Goal: Information Seeking & Learning: Learn about a topic

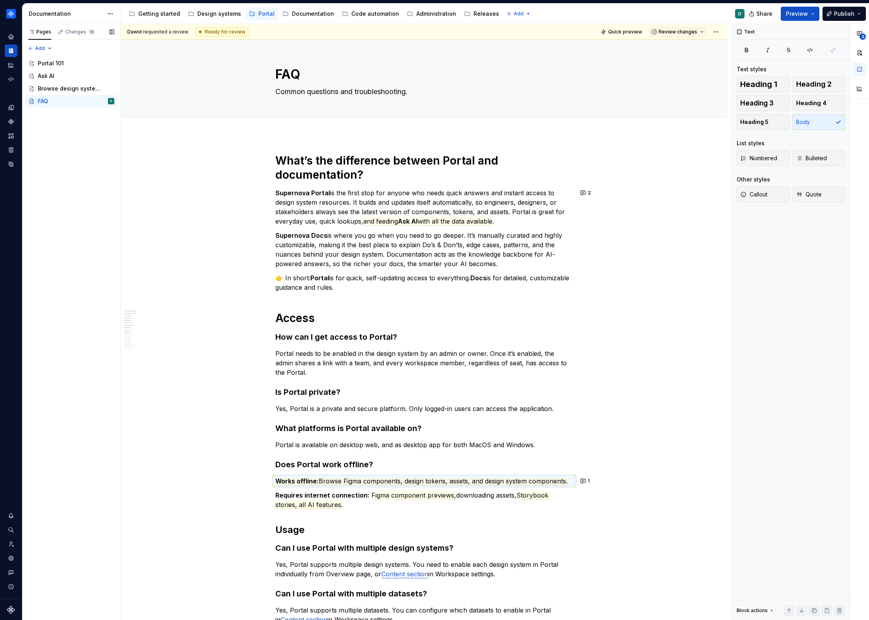
scroll to position [53, 0]
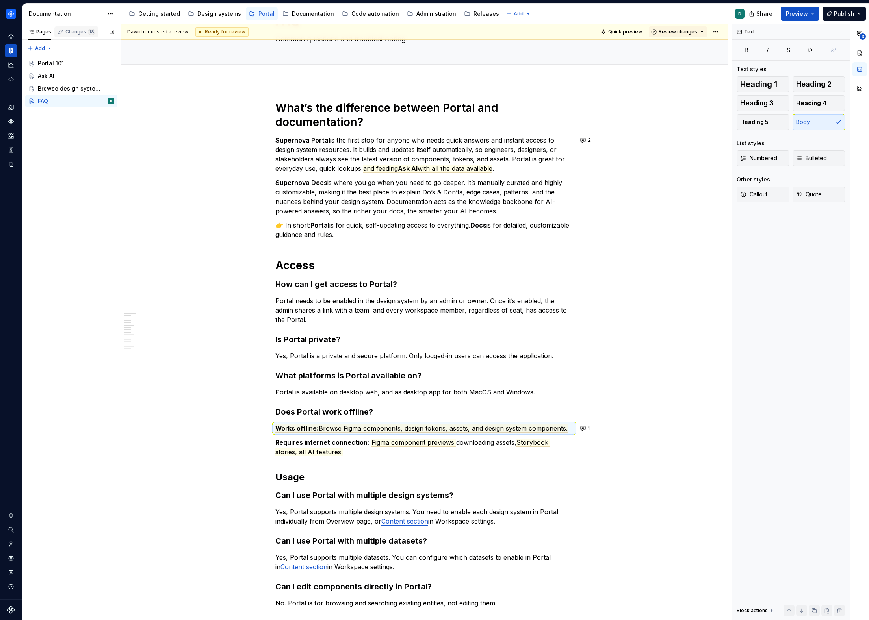
click at [73, 30] on div "Changes 18" at bounding box center [80, 32] width 30 height 6
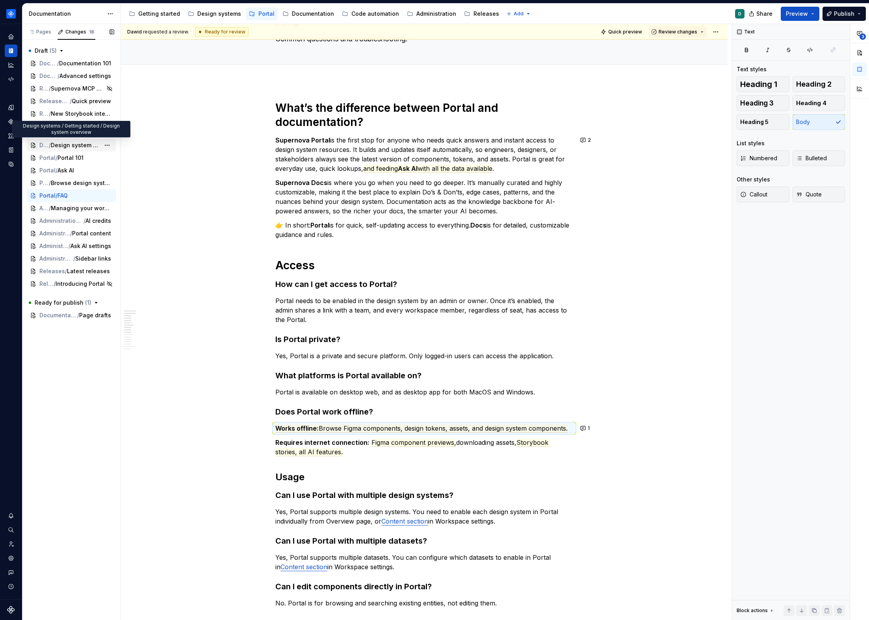
click at [68, 145] on span "Design system overview" at bounding box center [75, 145] width 49 height 8
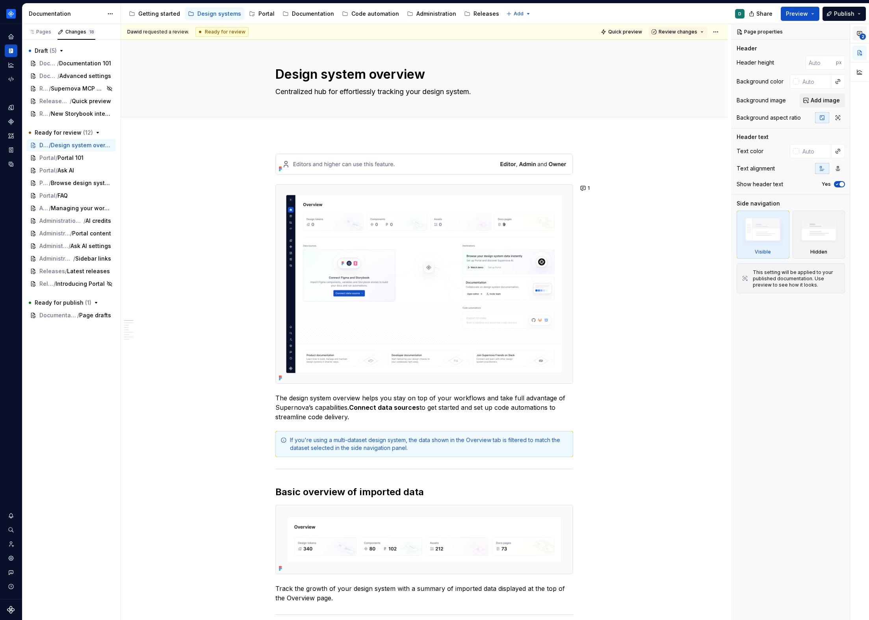
click at [862, 31] on icon "button" at bounding box center [859, 33] width 6 height 6
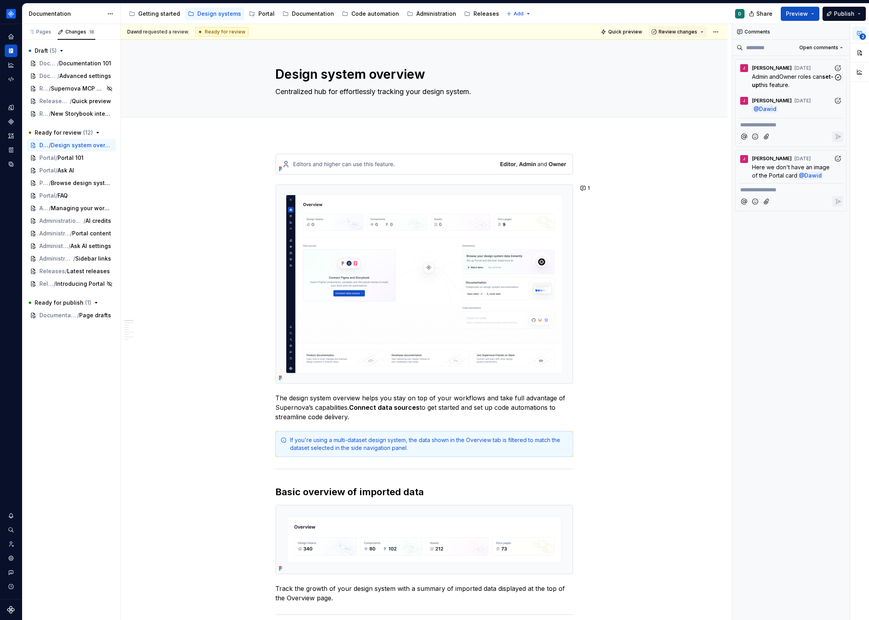
click at [782, 84] on span "this feature." at bounding box center [774, 85] width 30 height 7
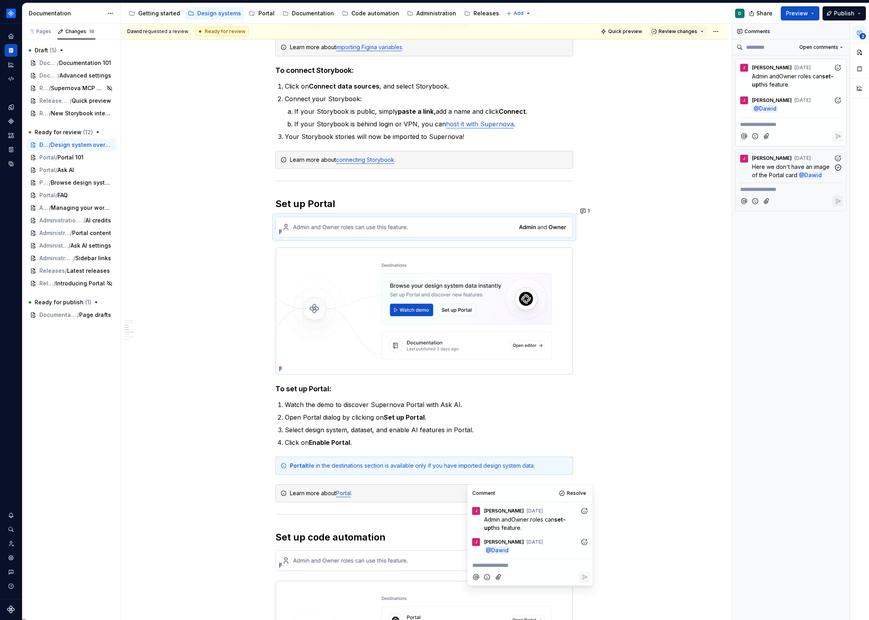
click at [784, 167] on span "Here we don't have an image of the Portal card" at bounding box center [791, 170] width 79 height 15
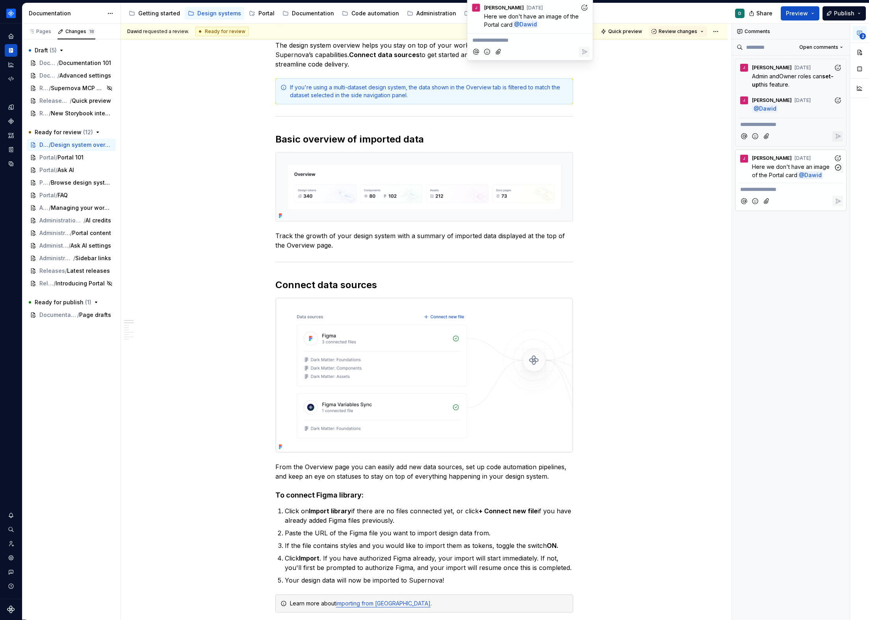
scroll to position [121, 0]
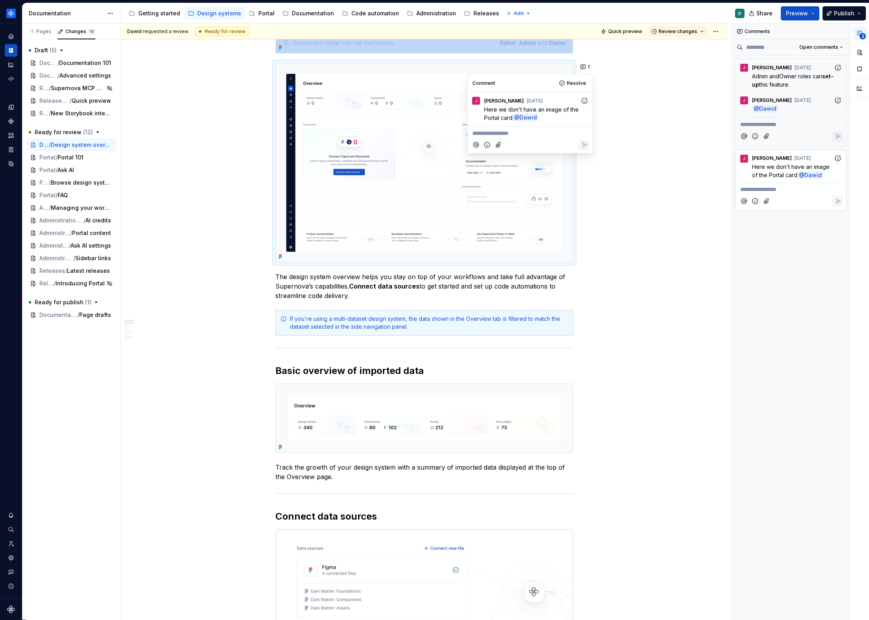
click at [551, 232] on img at bounding box center [424, 162] width 297 height 199
type textarea "*"
click at [762, 196] on button "Attach files" at bounding box center [767, 201] width 11 height 11
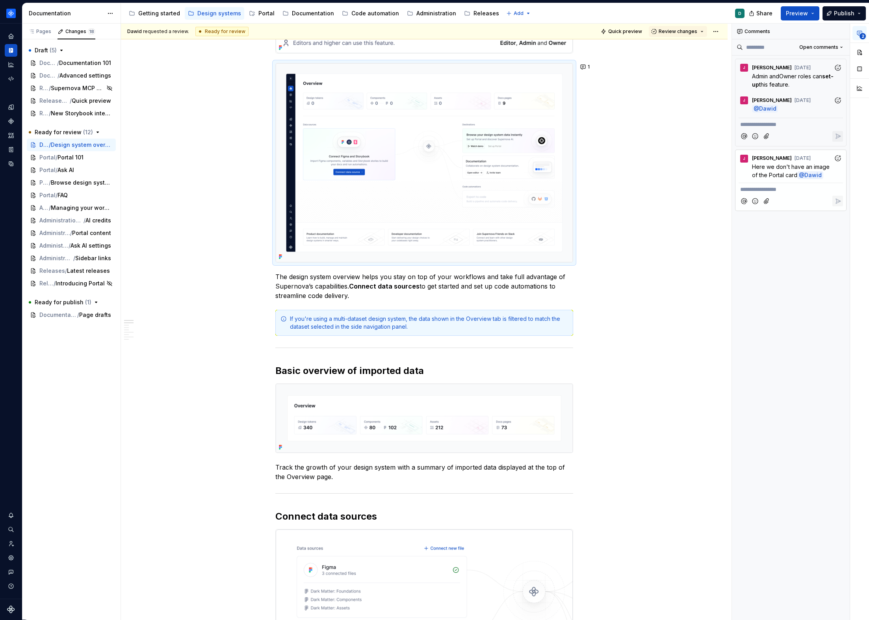
click at [766, 189] on p "**********" at bounding box center [790, 190] width 101 height 8
click at [835, 165] on icon "button" at bounding box center [837, 167] width 7 height 7
click at [791, 92] on div "[PERSON_NAME] [DATE] @ Dawid" at bounding box center [791, 103] width 104 height 22
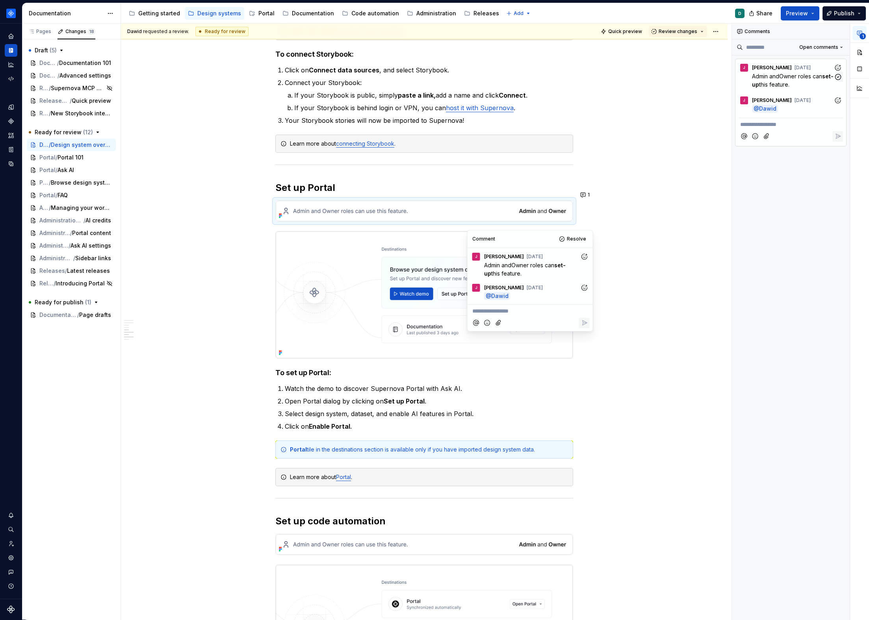
scroll to position [1210, 0]
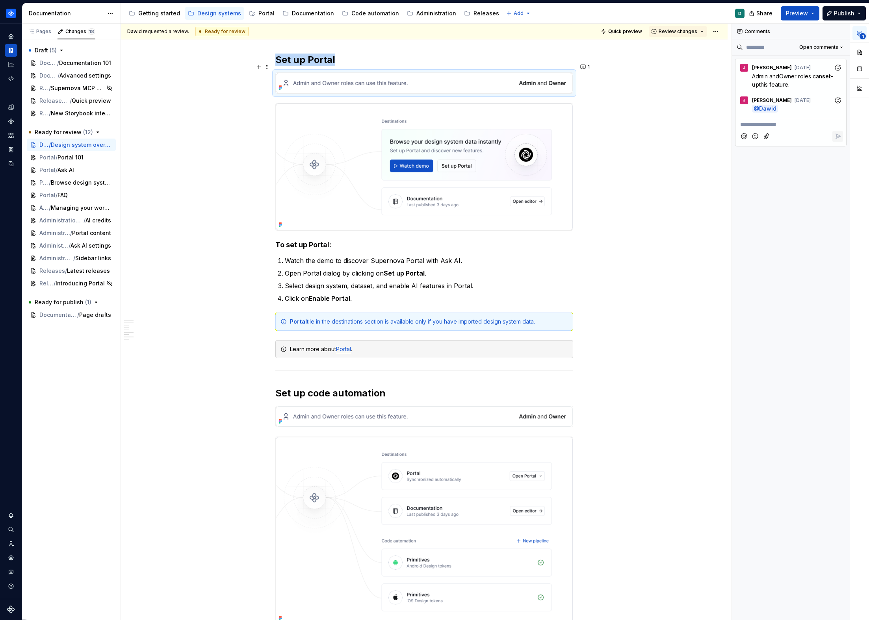
click at [468, 80] on img at bounding box center [424, 83] width 297 height 20
click at [835, 76] on icon "button" at bounding box center [838, 77] width 6 height 6
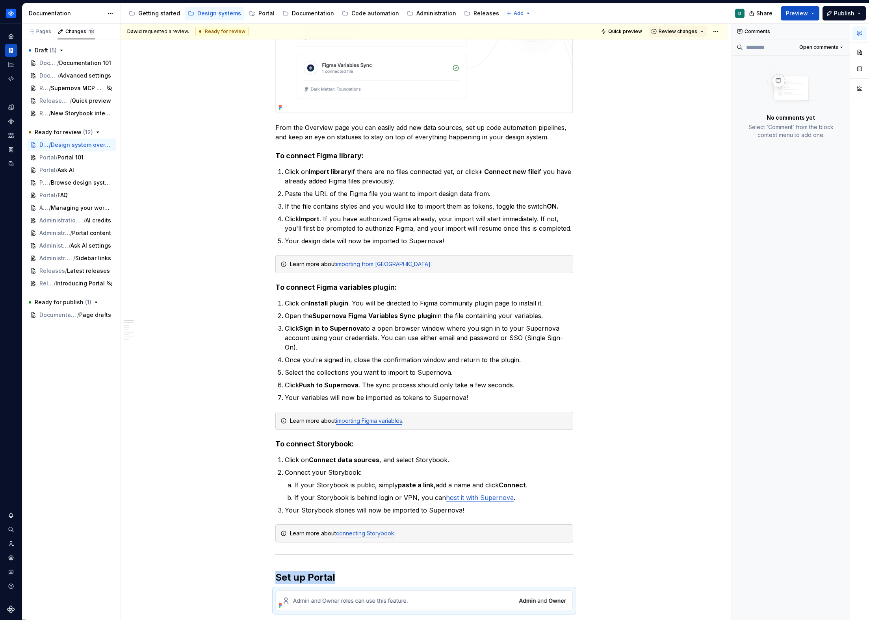
scroll to position [0, 0]
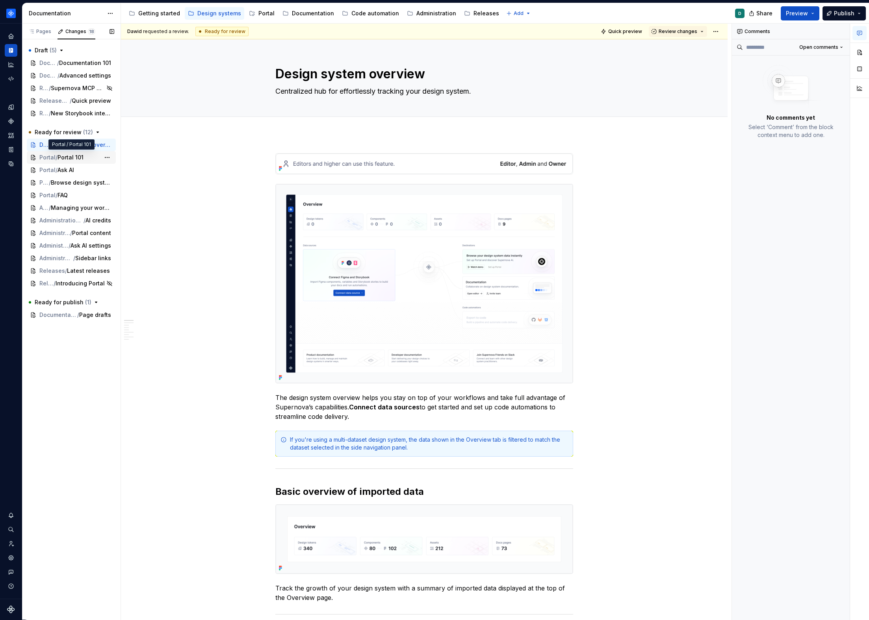
click at [80, 157] on span "Portal 101" at bounding box center [71, 158] width 26 height 8
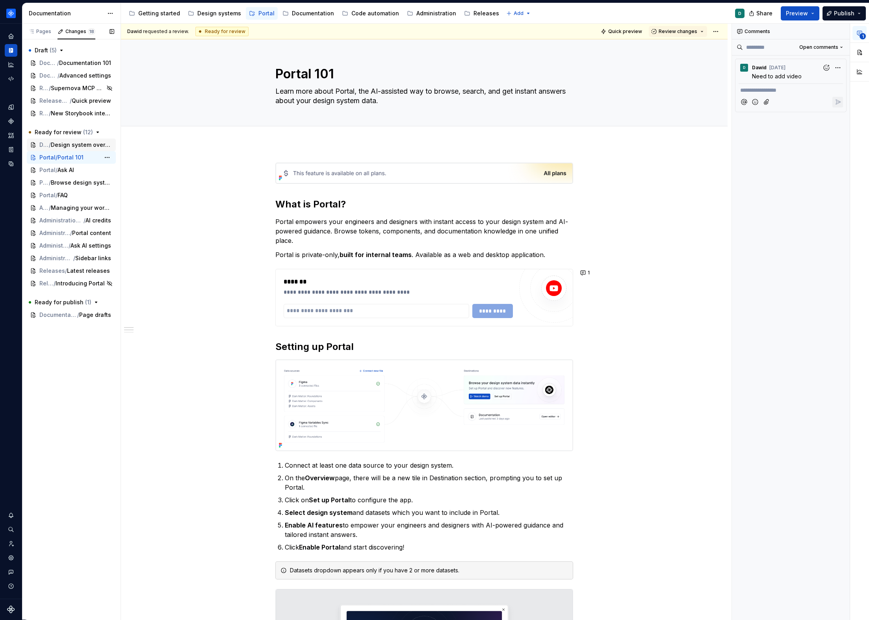
click at [68, 151] on div "Ready for review ( 12 ) Design systems / Getting started / Design system overvi…" at bounding box center [71, 208] width 89 height 164
click at [68, 151] on div "Design systems / Getting started / Design system overview" at bounding box center [71, 145] width 89 height 13
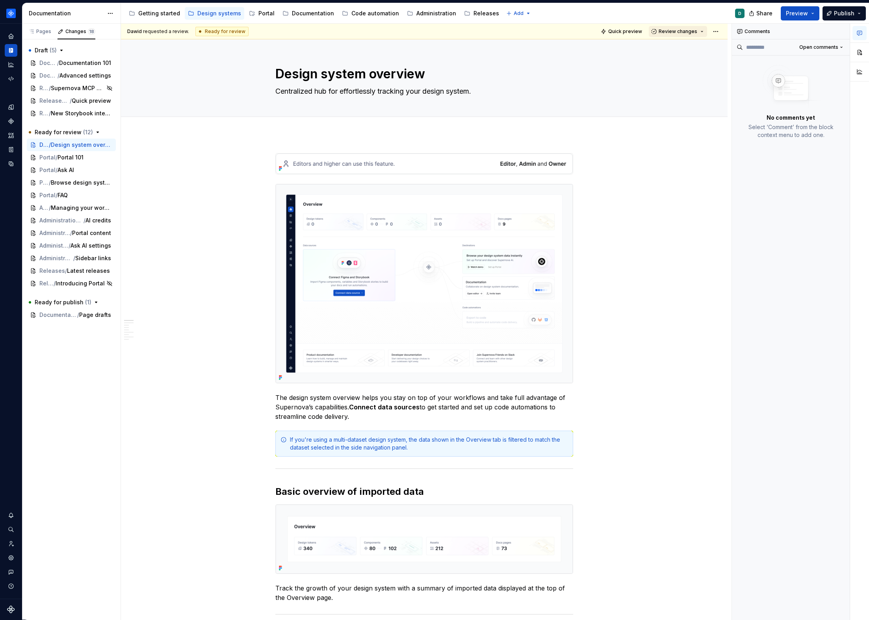
click at [678, 31] on span "Review changes" at bounding box center [678, 31] width 39 height 6
click at [678, 52] on div "This page is ready to publish." at bounding box center [699, 55] width 69 height 6
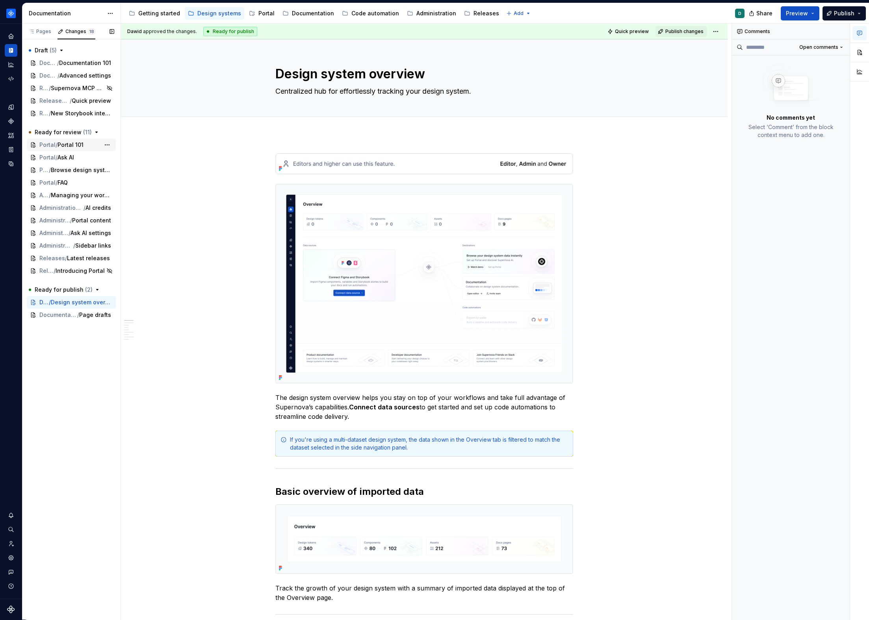
click at [83, 146] on span "Portal 101" at bounding box center [71, 145] width 26 height 8
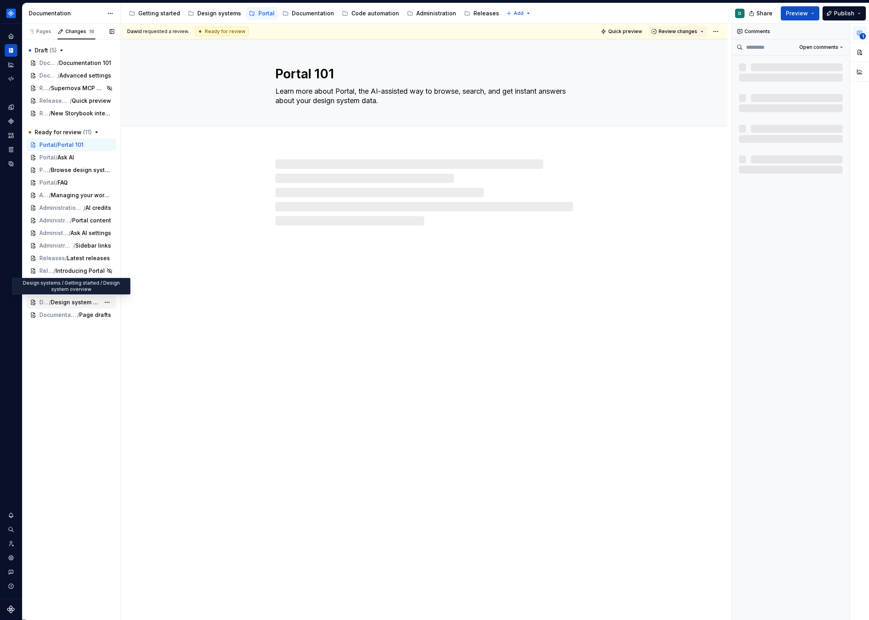
click at [76, 305] on span "Design system overview" at bounding box center [75, 303] width 49 height 8
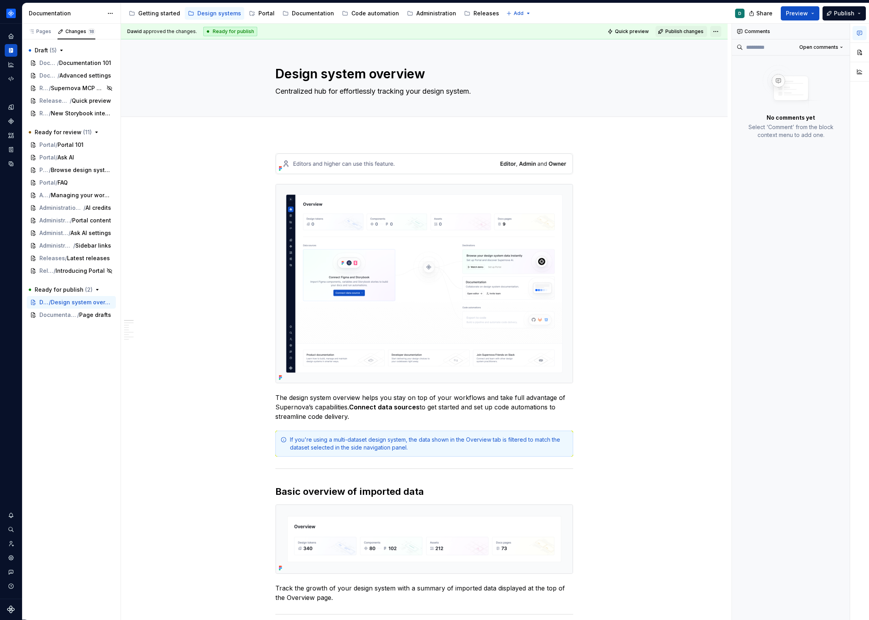
click at [719, 33] on html "Product documentation D Dataset Default Documentation Accessibility guide for t…" at bounding box center [434, 310] width 869 height 620
click at [812, 62] on div "Ready for review" at bounding box center [830, 62] width 55 height 8
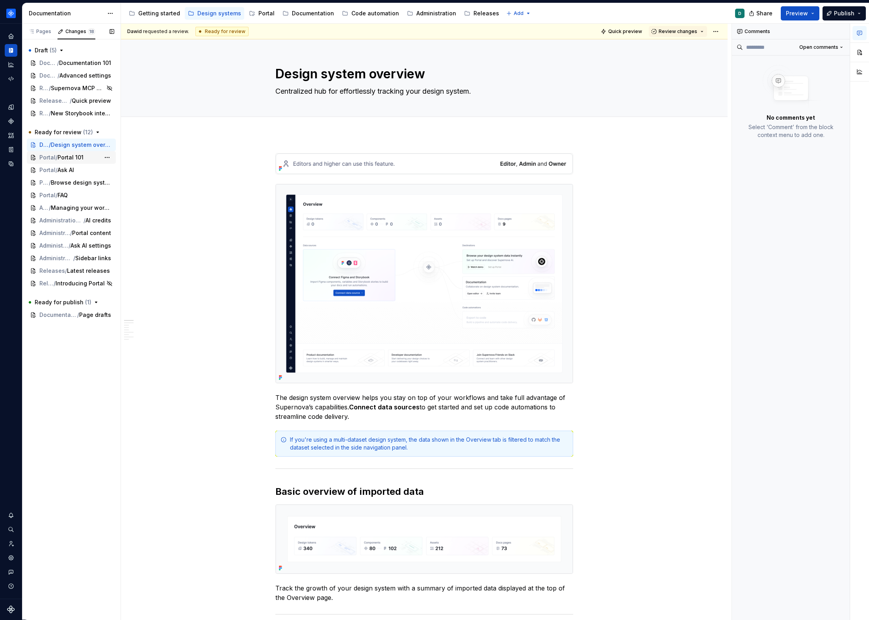
click at [62, 156] on span "Portal 101" at bounding box center [71, 158] width 26 height 8
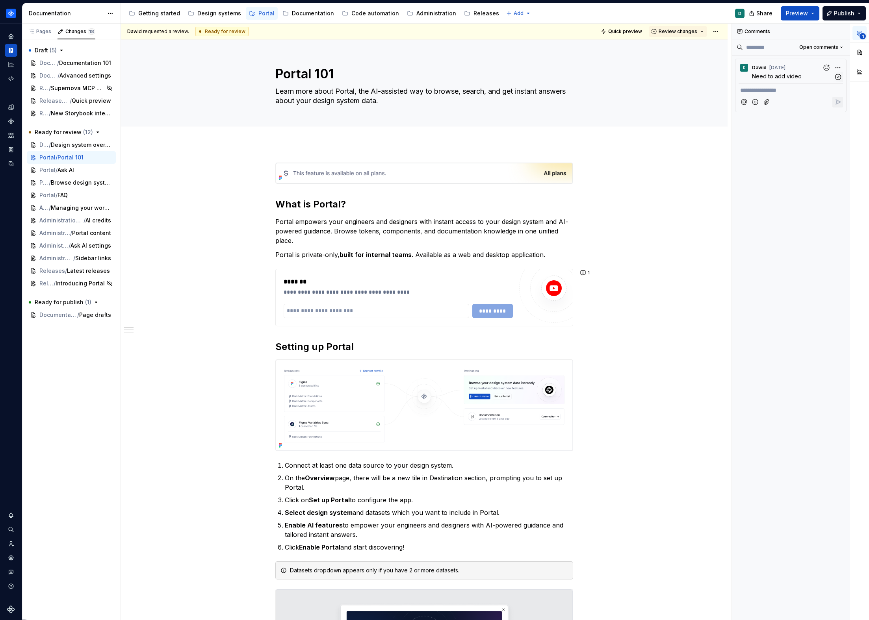
click at [801, 73] on p "Need to add video" at bounding box center [793, 76] width 82 height 8
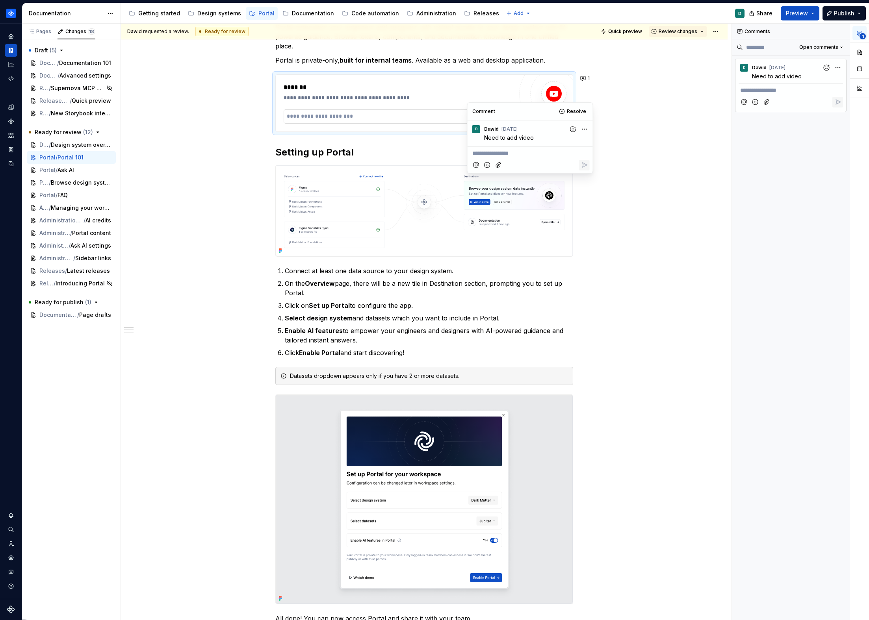
scroll to position [206, 0]
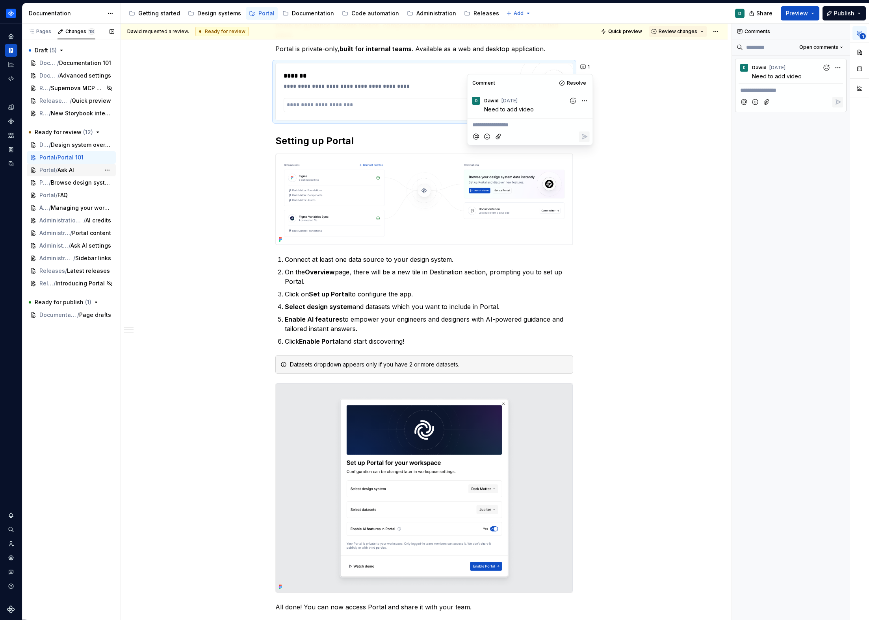
click at [61, 172] on span "Ask AI" at bounding box center [66, 170] width 17 height 8
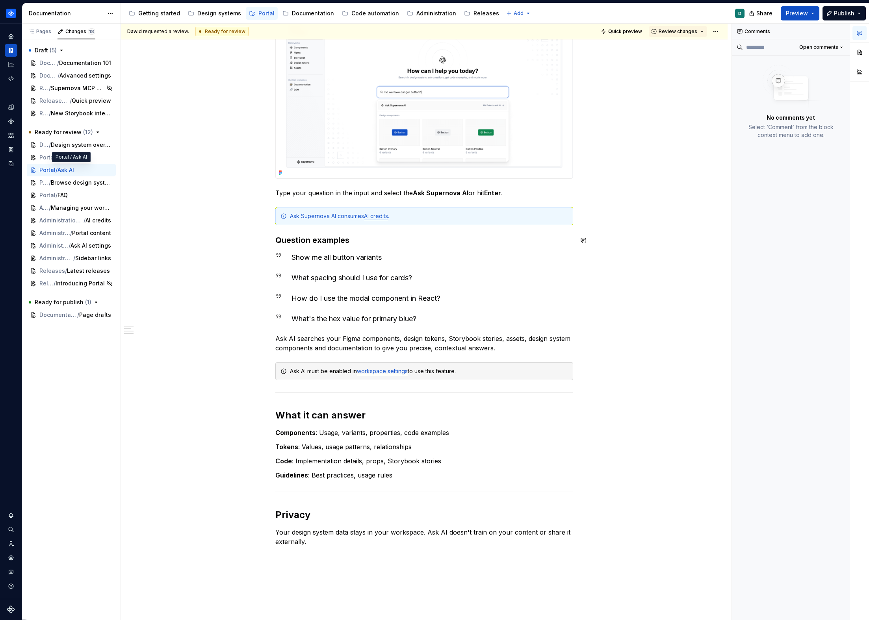
scroll to position [454, 0]
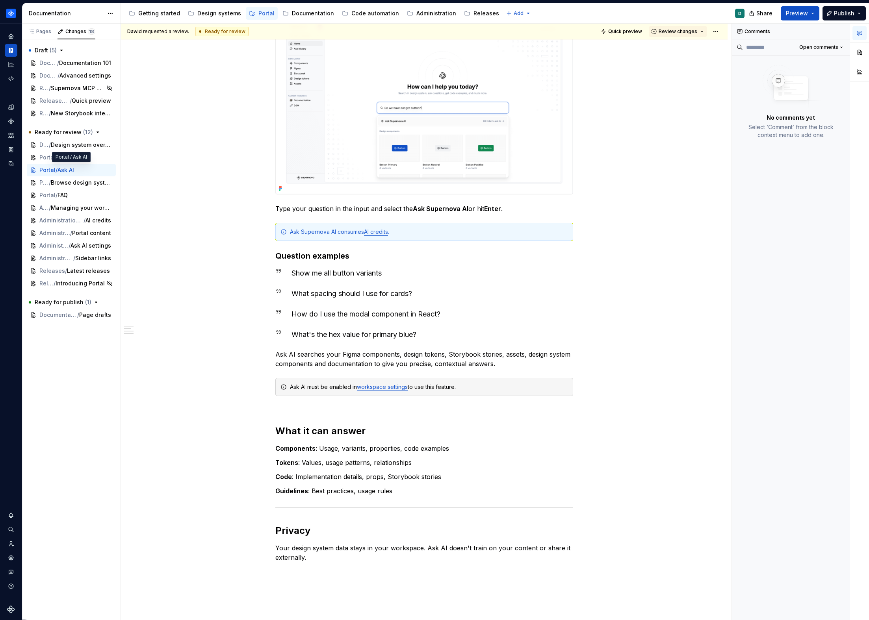
type textarea "*"
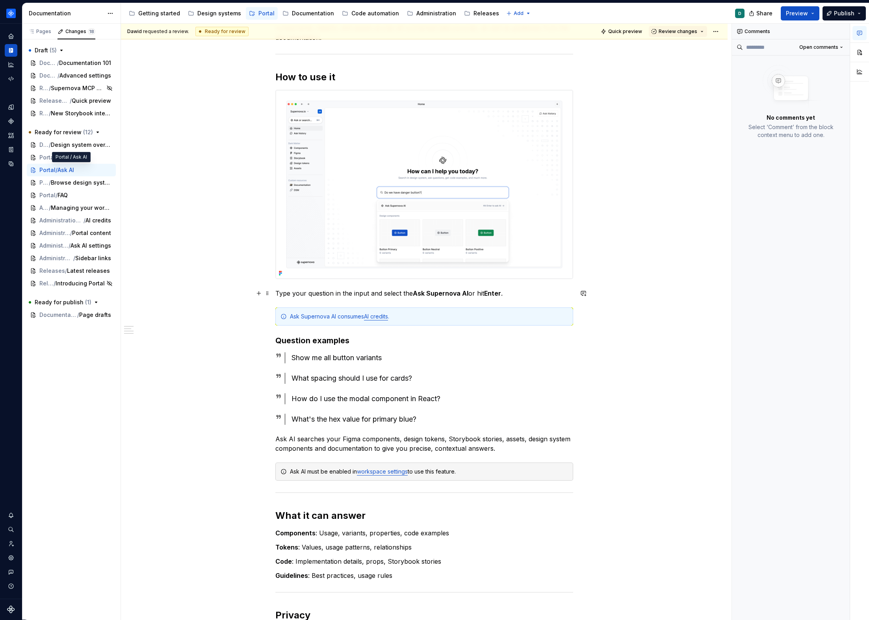
scroll to position [591, 0]
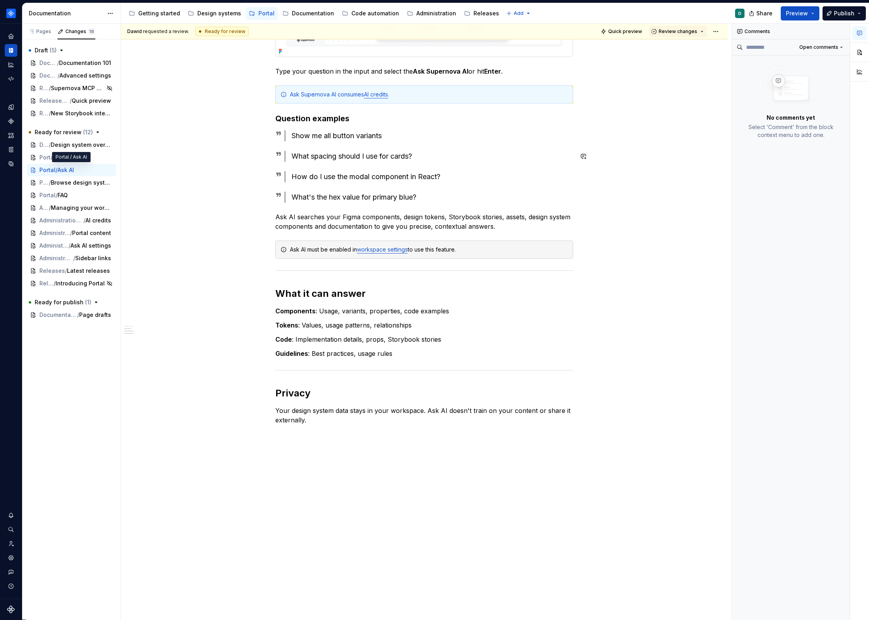
click at [401, 141] on div "Show me all button variants" at bounding box center [433, 135] width 282 height 11
click at [424, 155] on div "What spacing should I use for cards?" at bounding box center [433, 156] width 282 height 11
click at [455, 176] on div "How do I use the modal component in React?" at bounding box center [433, 176] width 282 height 11
click at [425, 196] on div "What's the hex value for primary blue?" at bounding box center [433, 197] width 282 height 11
drag, startPoint x: 388, startPoint y: 197, endPoint x: 291, endPoint y: 197, distance: 97.7
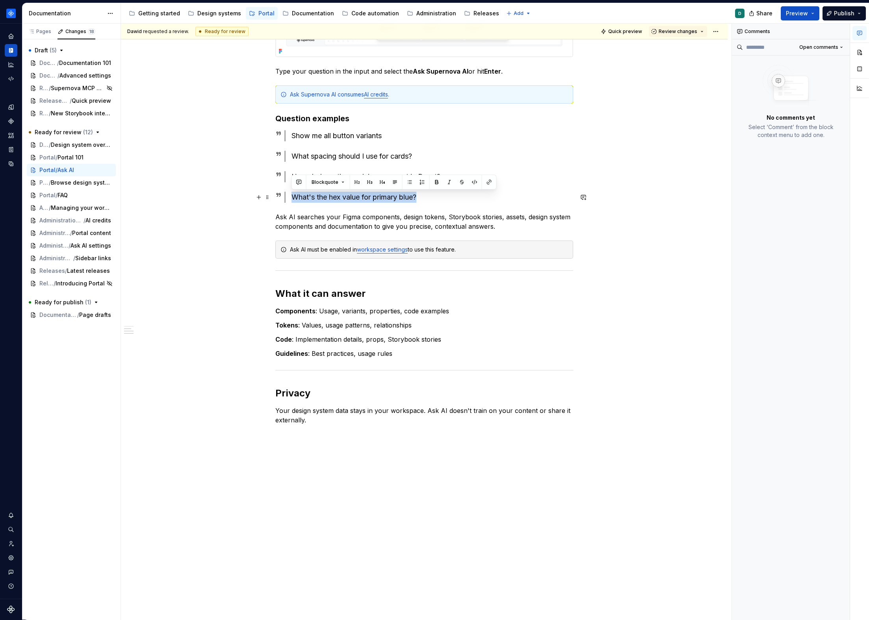
click at [291, 197] on div "What's the hex value for primary blue?" at bounding box center [429, 197] width 288 height 11
drag, startPoint x: 440, startPoint y: 197, endPoint x: 292, endPoint y: 196, distance: 148.1
click at [292, 196] on div "Show me all membership and user status icons" at bounding box center [433, 197] width 282 height 11
copy div "Show me all membership and user status icons"
click at [438, 196] on div "Show me all membership and user status icons" at bounding box center [433, 197] width 282 height 11
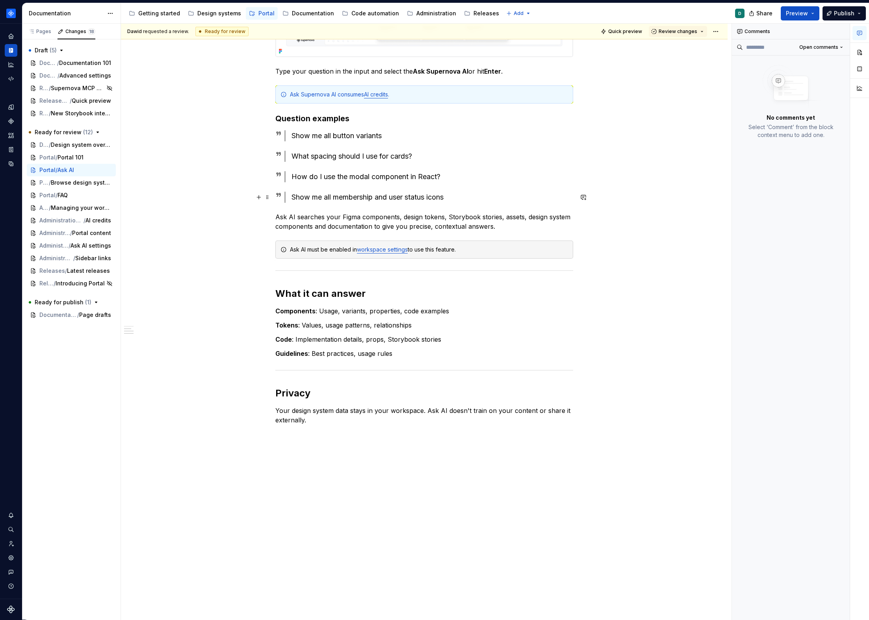
click at [454, 195] on div "Show me all membership and user status icons" at bounding box center [433, 197] width 282 height 11
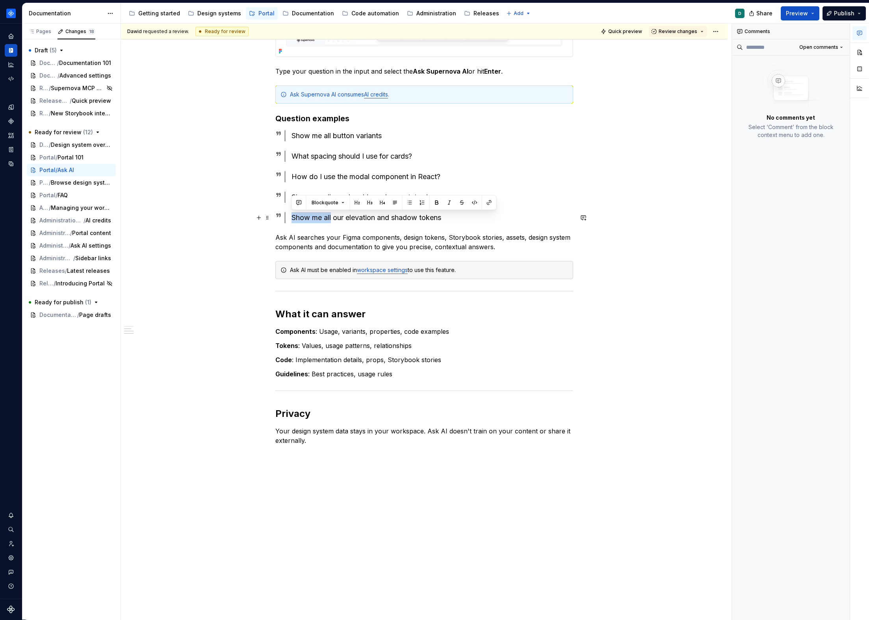
drag, startPoint x: 293, startPoint y: 217, endPoint x: 331, endPoint y: 216, distance: 38.6
click at [331, 216] on div "Show me all our elevation and shadow tokens" at bounding box center [433, 217] width 282 height 11
click at [317, 218] on div "What our elevation and shadow tokens" at bounding box center [433, 217] width 282 height 11
click at [431, 218] on div "What elevation and shadow tokens" at bounding box center [433, 217] width 282 height 11
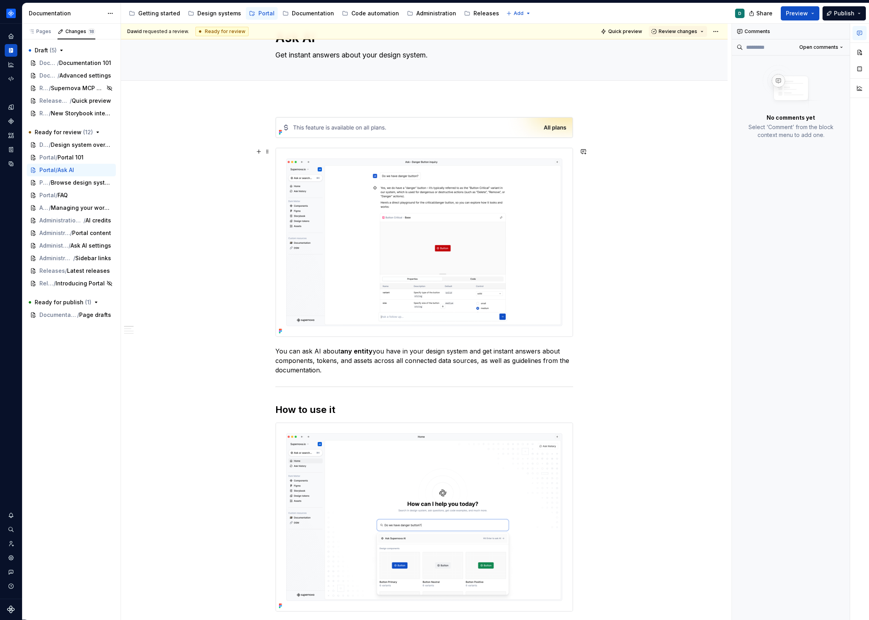
scroll to position [0, 0]
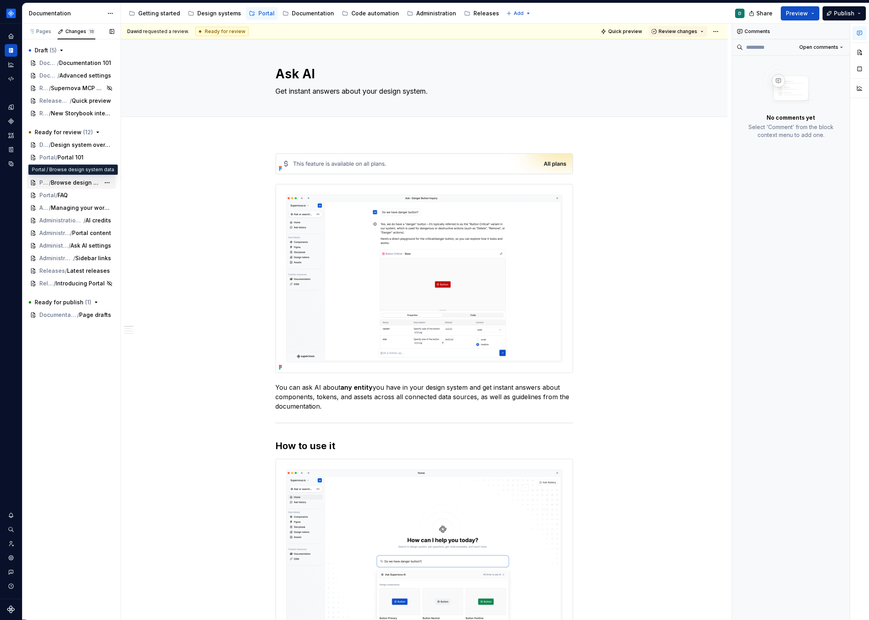
click at [56, 181] on span "Browse design system data" at bounding box center [75, 183] width 49 height 8
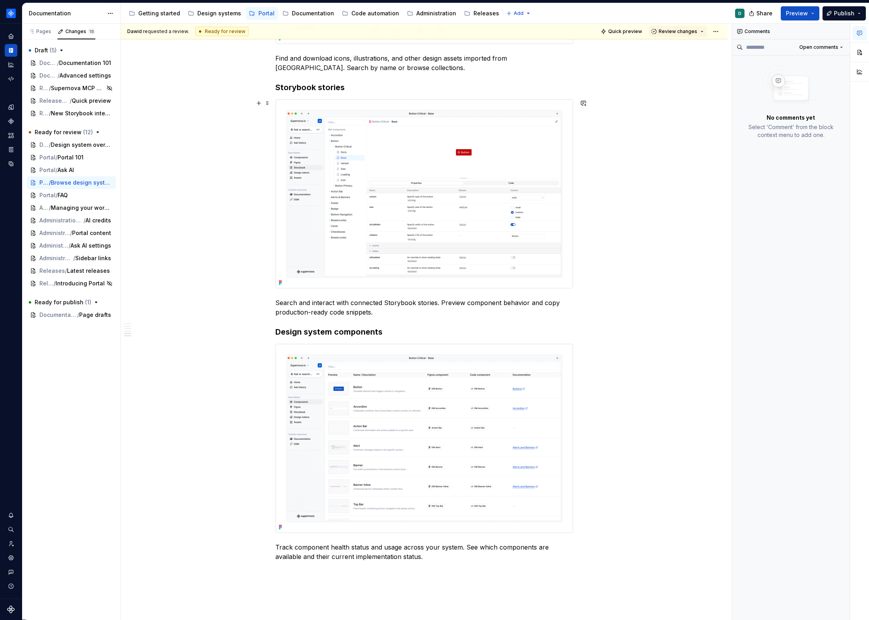
scroll to position [1246, 0]
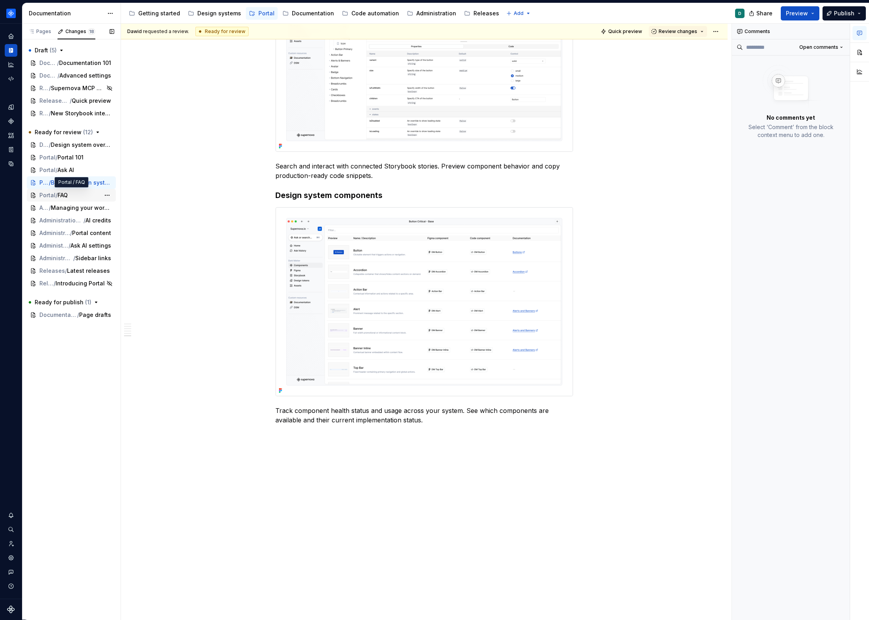
click at [76, 195] on div "Portal / FAQ" at bounding box center [70, 195] width 62 height 8
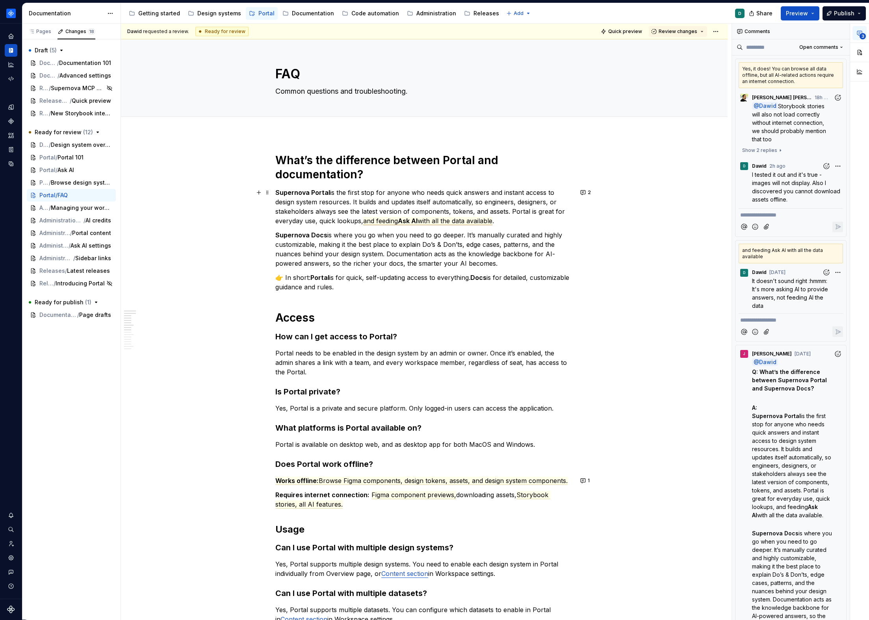
click at [471, 219] on span "with all the data available" at bounding box center [455, 221] width 75 height 8
drag, startPoint x: 508, startPoint y: 221, endPoint x: 411, endPoint y: 235, distance: 97.5
click at [429, 223] on p "Supernova Portal is the first stop for anyone who needs quick answers and insta…" at bounding box center [424, 207] width 298 height 38
click at [383, 277] on p "👉 In short: Portal is for quick, self-updating access to everything. Docs is fo…" at bounding box center [424, 282] width 298 height 19
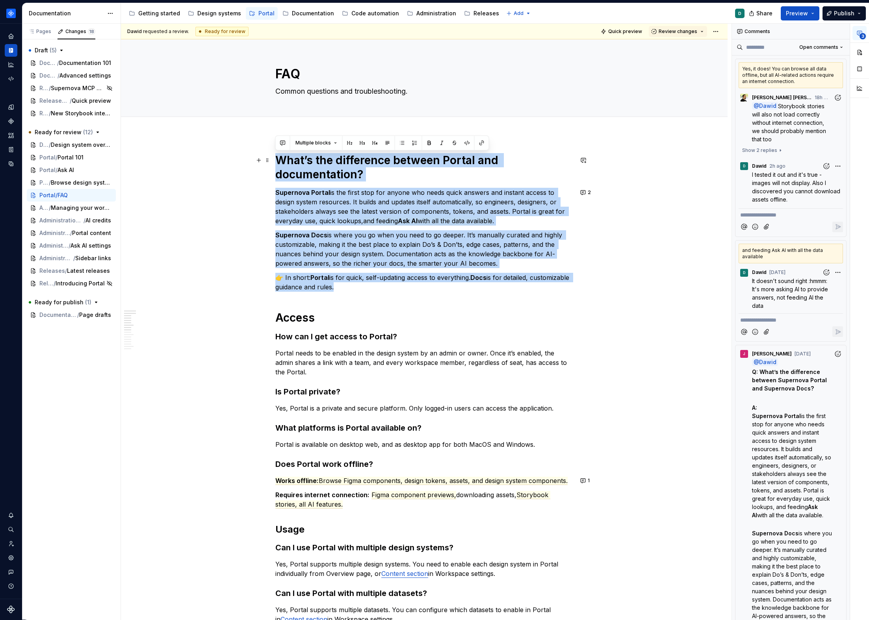
drag, startPoint x: 381, startPoint y: 286, endPoint x: 274, endPoint y: 162, distance: 164.0
copy div "What’s the difference between Portal and documentation? Supernova Portal is the…"
click at [500, 228] on div "What’s the difference between Portal and documentation? Supernova Portal is the…" at bounding box center [424, 561] width 298 height 816
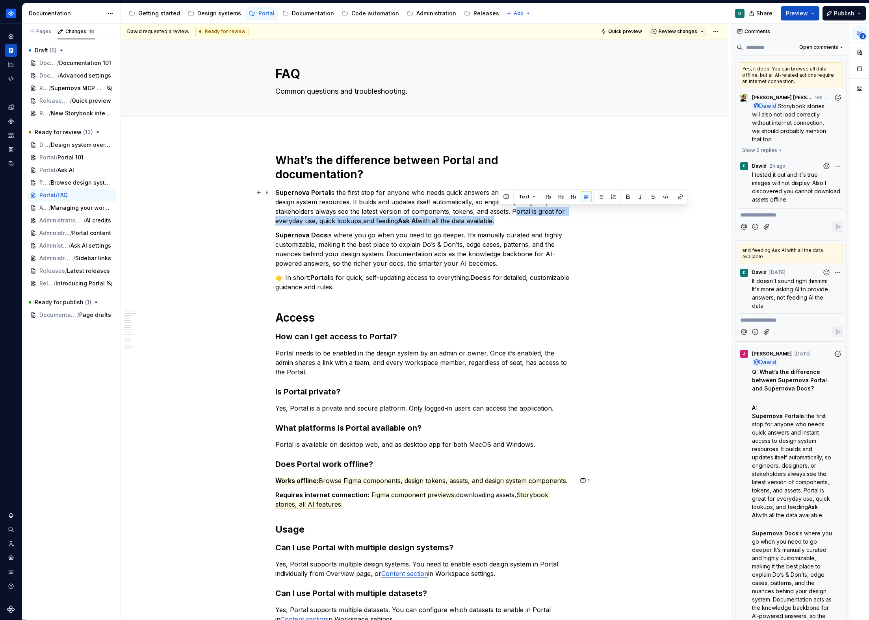
drag, startPoint x: 507, startPoint y: 221, endPoint x: 511, endPoint y: 212, distance: 10.0
click at [511, 212] on p "Supernova Portal is the first stop for anyone who needs quick answers and insta…" at bounding box center [424, 207] width 298 height 38
copy p "Portal is great for everyday use, quick lookups, and feeding Ask AI with all th…"
click at [502, 221] on p "Supernova Portal is the first stop for anyone who needs quick answers and insta…" at bounding box center [424, 207] width 298 height 38
click at [506, 220] on p "Supernova Portal is the first stop for anyone who needs quick answers and insta…" at bounding box center [424, 207] width 298 height 38
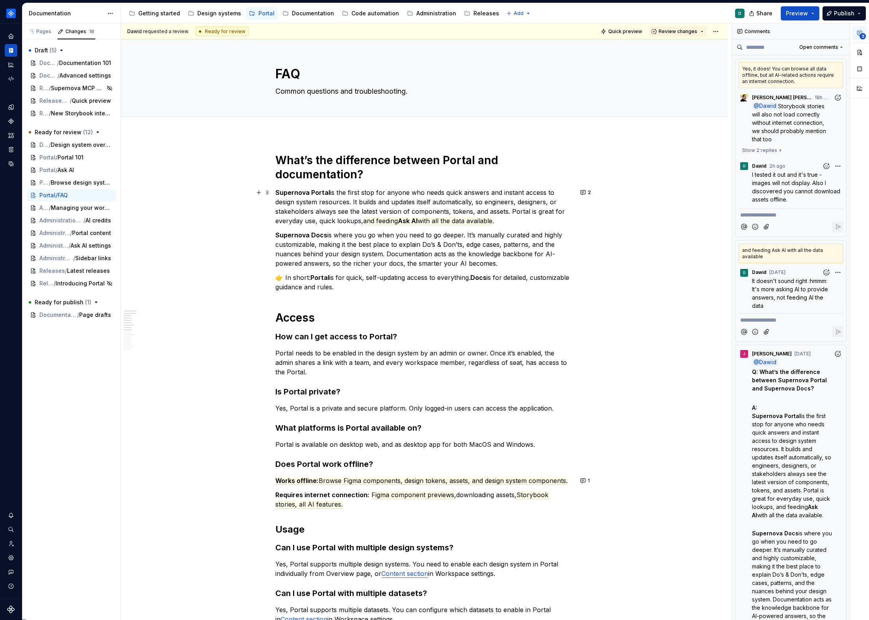
click at [344, 216] on p "Supernova Portal is the first stop for anyone who needs quick answers and insta…" at bounding box center [424, 207] width 298 height 38
click at [379, 216] on p "Supernova Portal is the first stop for anyone who needs quick answers and insta…" at bounding box center [424, 207] width 298 height 38
click at [381, 219] on span "and feeding" at bounding box center [380, 221] width 35 height 8
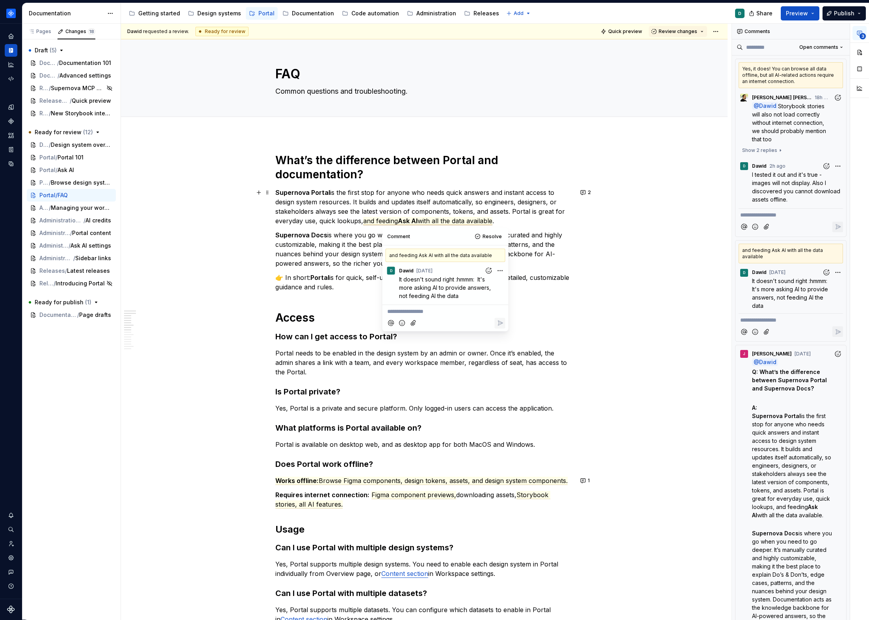
type textarea "*"
click at [377, 220] on span "and feeding" at bounding box center [380, 221] width 35 height 8
click at [535, 231] on p "Supernova Docs is where you go when you need to go deeper. It’s manually curate…" at bounding box center [424, 249] width 298 height 38
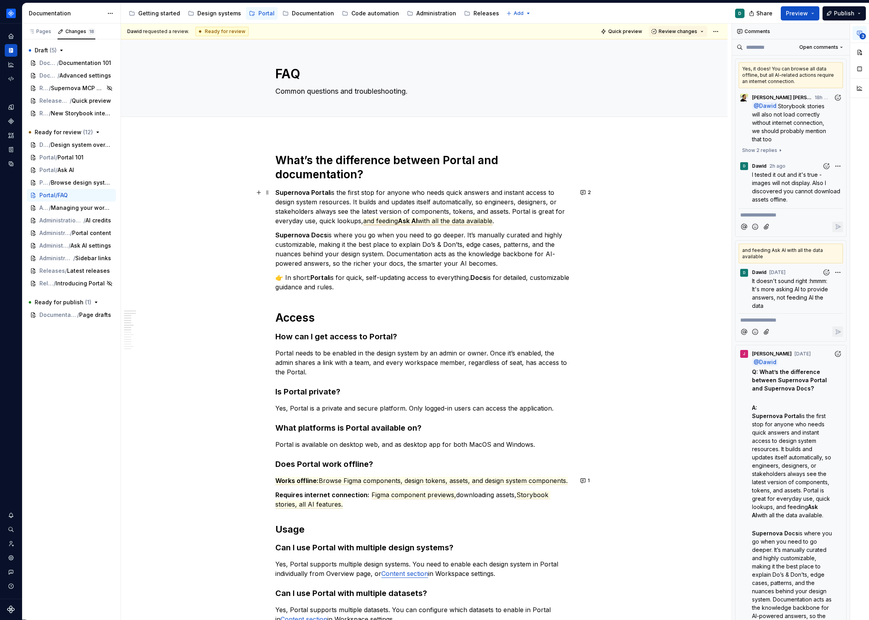
click at [482, 220] on span "with all the data available" at bounding box center [455, 221] width 75 height 8
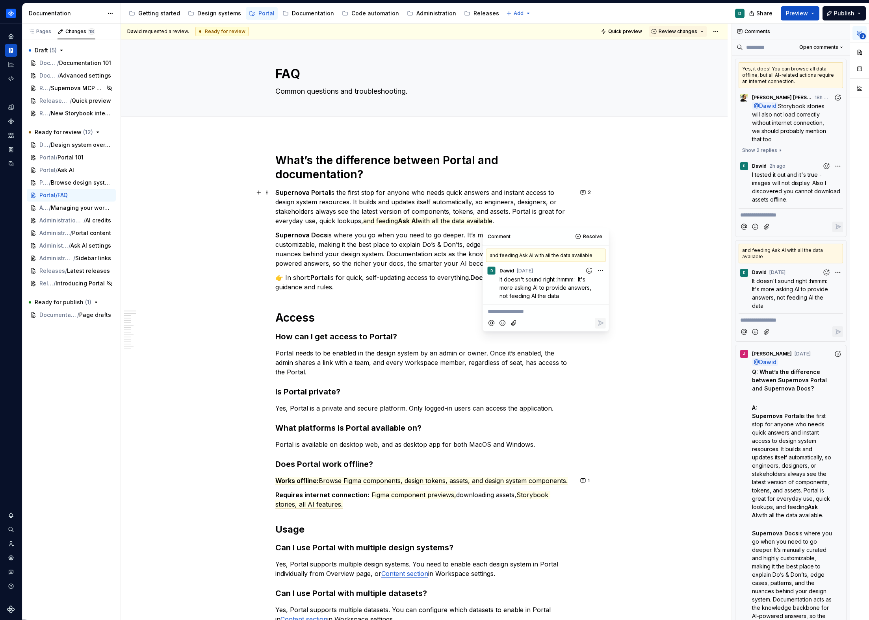
click at [492, 221] on span "with all the data available" at bounding box center [455, 221] width 75 height 8
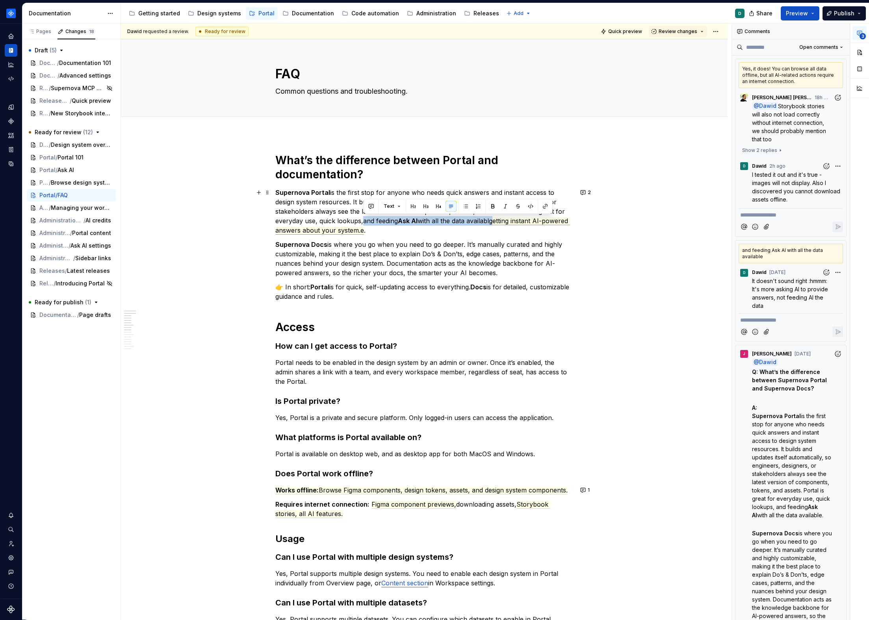
drag, startPoint x: 494, startPoint y: 221, endPoint x: 364, endPoint y: 221, distance: 129.6
click at [364, 221] on commenthighlight "and feeding Ask AI with all the data availablgetting instant AI-powered answers…" at bounding box center [422, 226] width 295 height 18
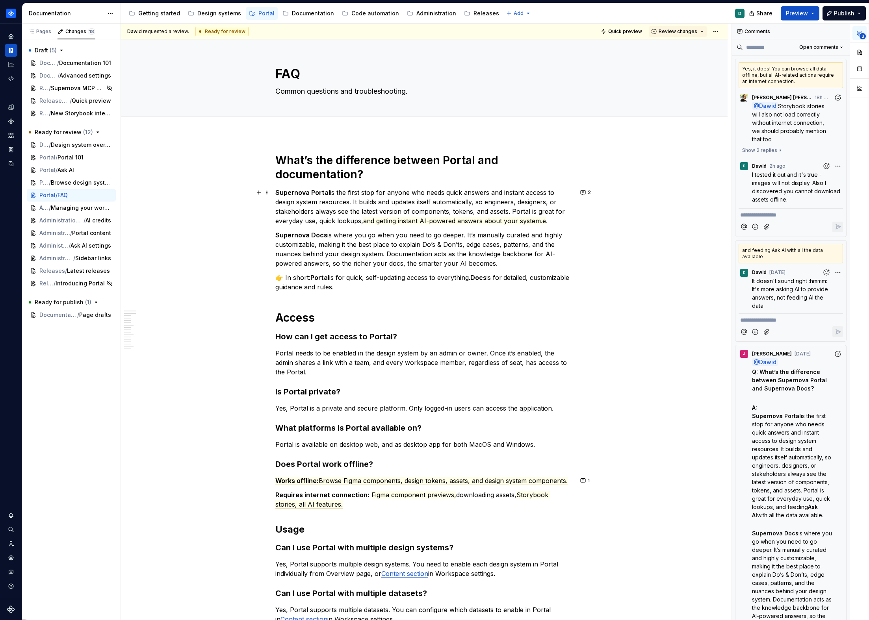
click at [545, 222] on p "Supernova Portal is the first stop for anyone who needs quick answers and insta…" at bounding box center [424, 207] width 298 height 38
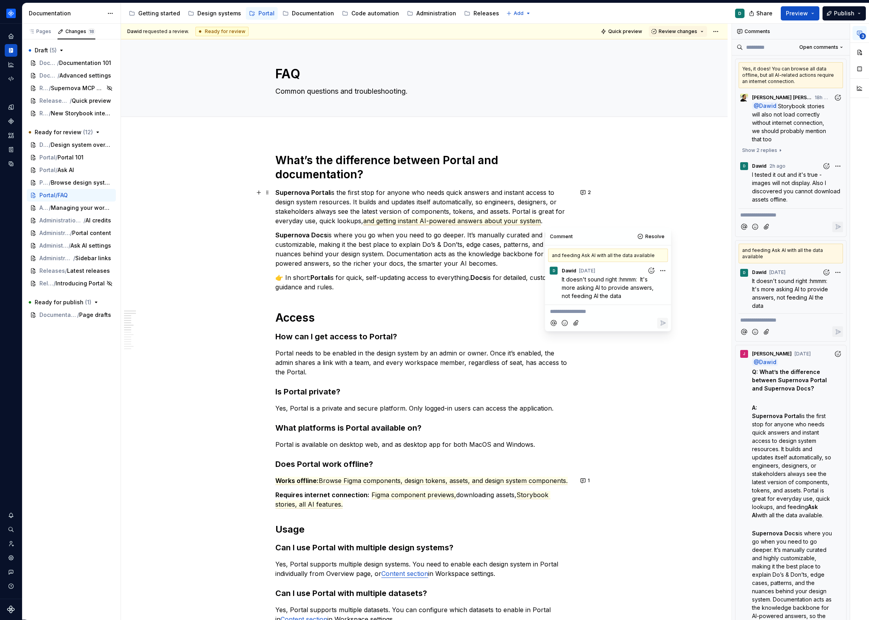
click at [546, 222] on p "Supernova Portal is the first stop for anyone who needs quick answers and insta…" at bounding box center [424, 207] width 298 height 38
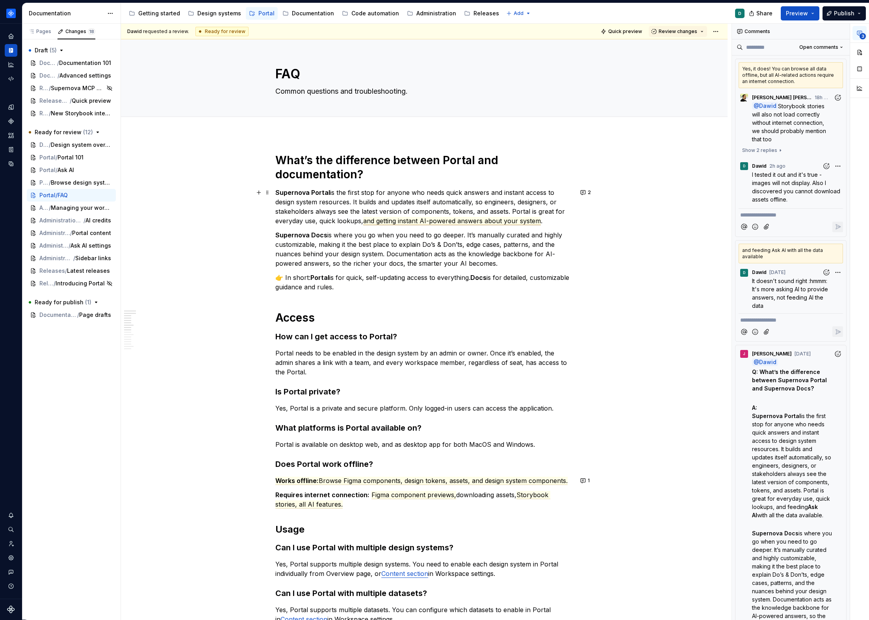
click at [517, 222] on span "and getting instant AI-powered answers about your system" at bounding box center [452, 221] width 178 height 8
drag, startPoint x: 399, startPoint y: 220, endPoint x: 483, endPoint y: 223, distance: 83.6
click at [483, 223] on span "and getting instant AI-powered answers about your design system" at bounding box center [462, 221] width 199 height 8
click at [554, 246] on p "Supernova Docs is where you go when you need to go deeper. It’s manually curate…" at bounding box center [424, 249] width 298 height 38
click at [568, 222] on p "Supernova Portal is the first stop for anyone who needs quick answers and insta…" at bounding box center [424, 207] width 298 height 38
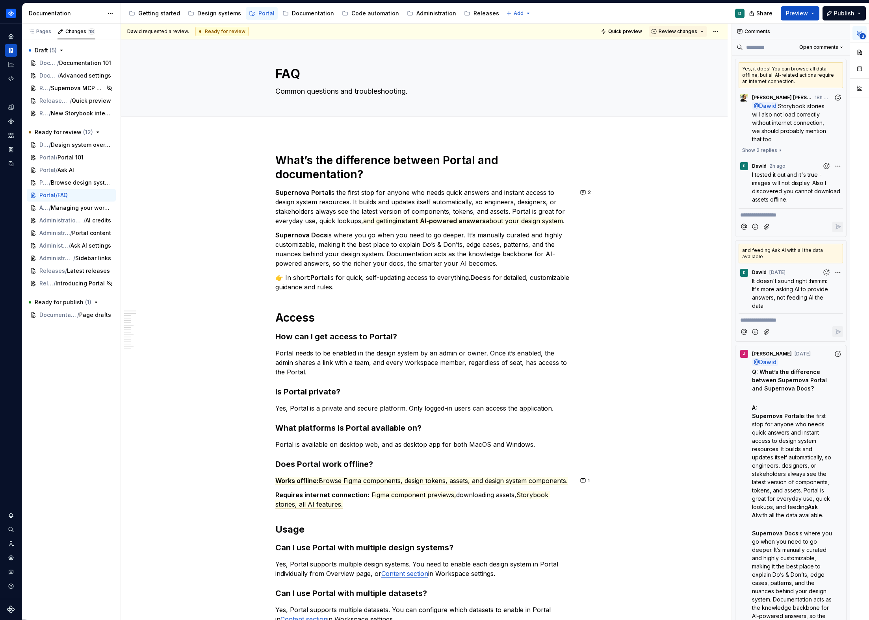
click at [770, 190] on span "I tested it out and it's true - images will not display. Also I discovered you …" at bounding box center [797, 187] width 90 height 32
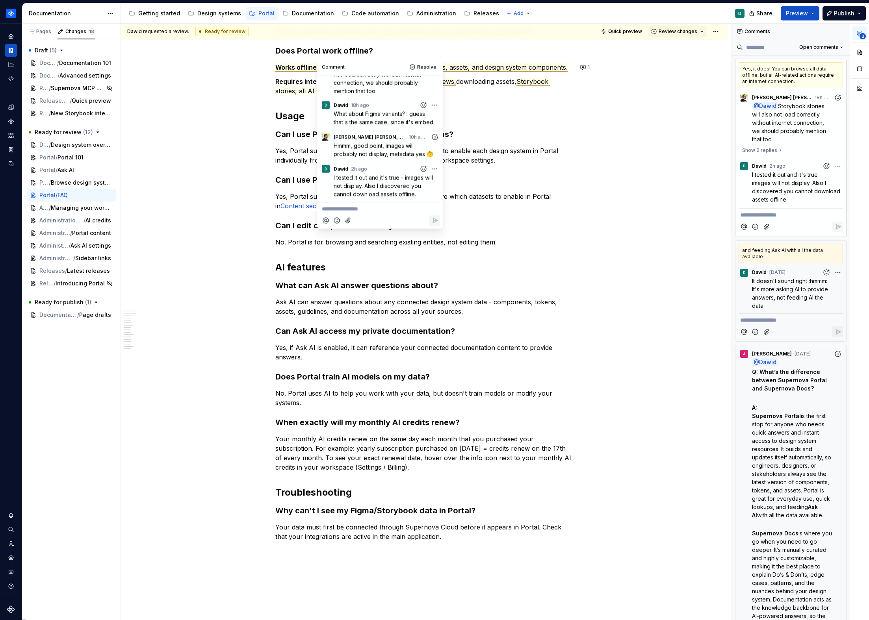
scroll to position [414, 0]
click at [778, 287] on span "It doesn't sound right :hmmm: It's more asking AI to provide answers, not feedi…" at bounding box center [791, 294] width 78 height 32
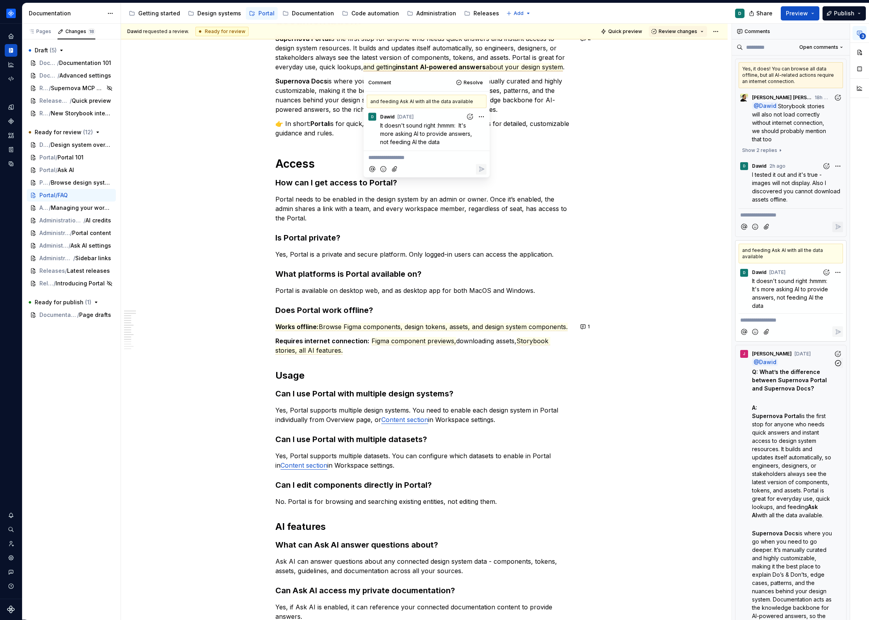
click at [785, 401] on p at bounding box center [793, 398] width 82 height 8
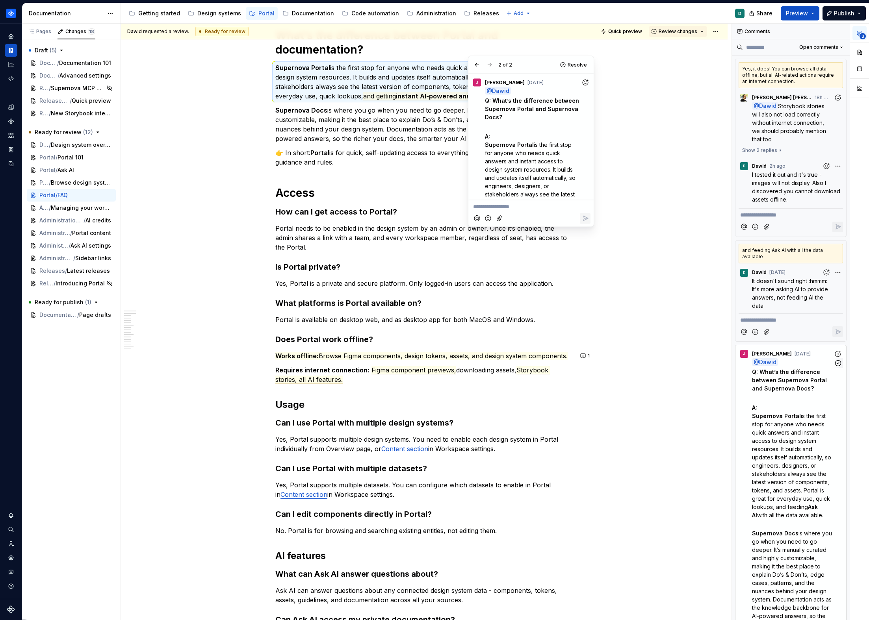
scroll to position [206, 0]
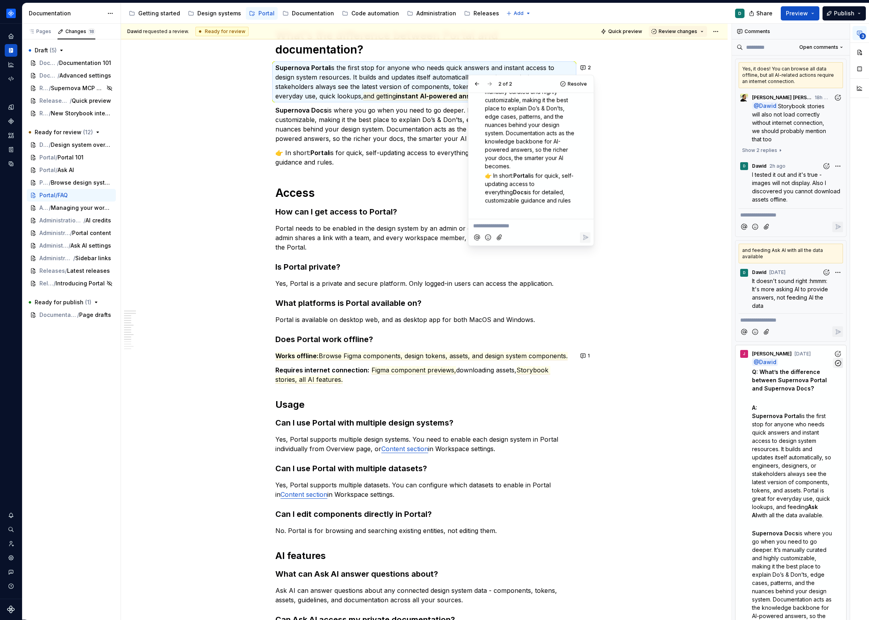
click at [834, 362] on icon "button" at bounding box center [837, 363] width 7 height 7
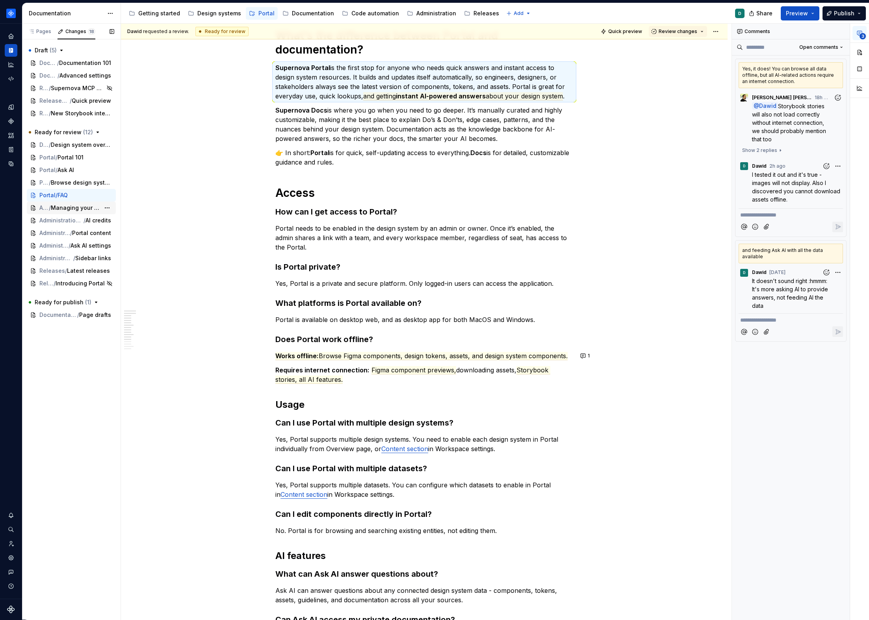
click at [60, 206] on span "Managing your workspace" at bounding box center [75, 208] width 49 height 8
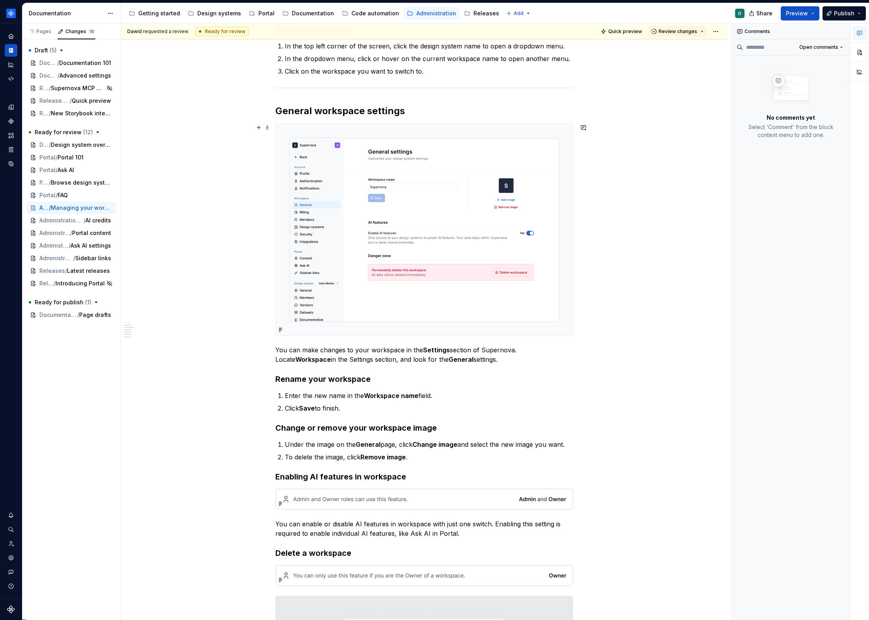
scroll to position [531, 0]
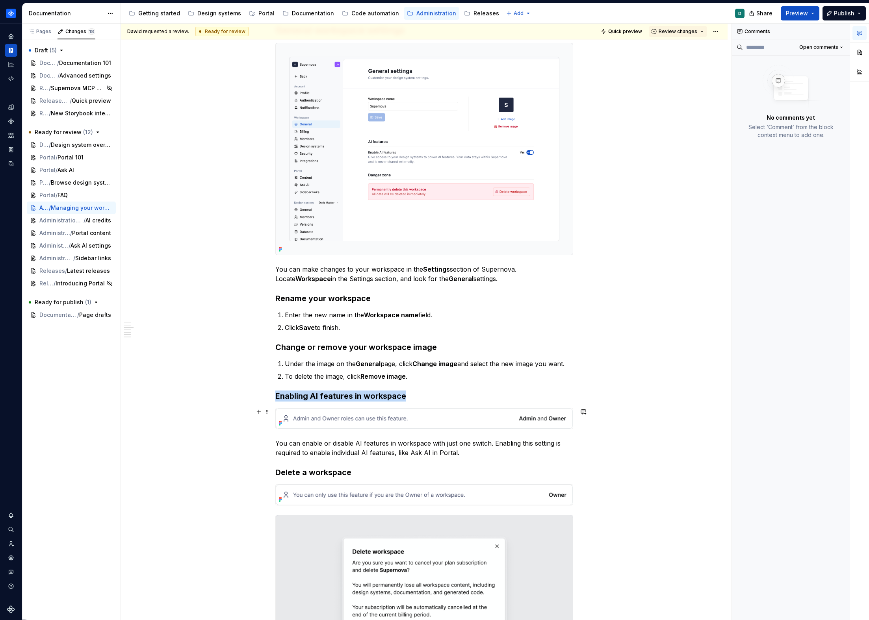
click at [417, 416] on img at bounding box center [424, 419] width 297 height 20
copy h3 "Enabling AI features in workspace"
click at [445, 351] on h3 "Change or remove your workspace image" at bounding box center [424, 347] width 298 height 11
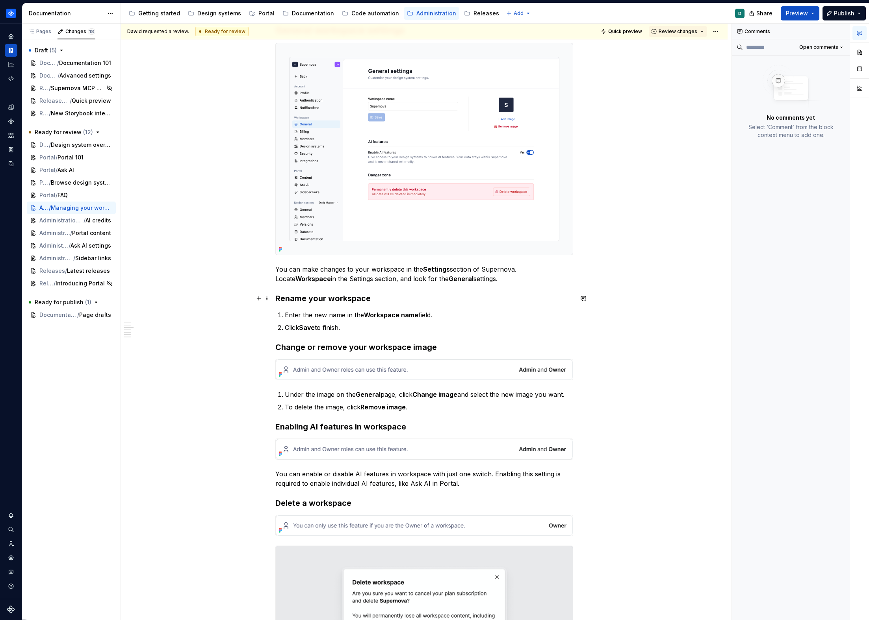
click at [412, 299] on h3 "Rename your workspace" at bounding box center [424, 298] width 298 height 11
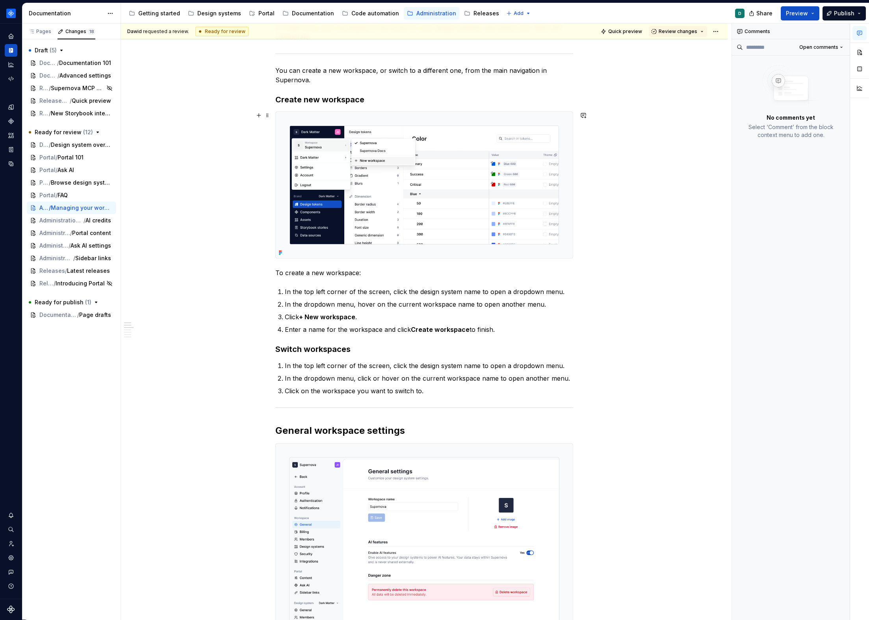
scroll to position [0, 0]
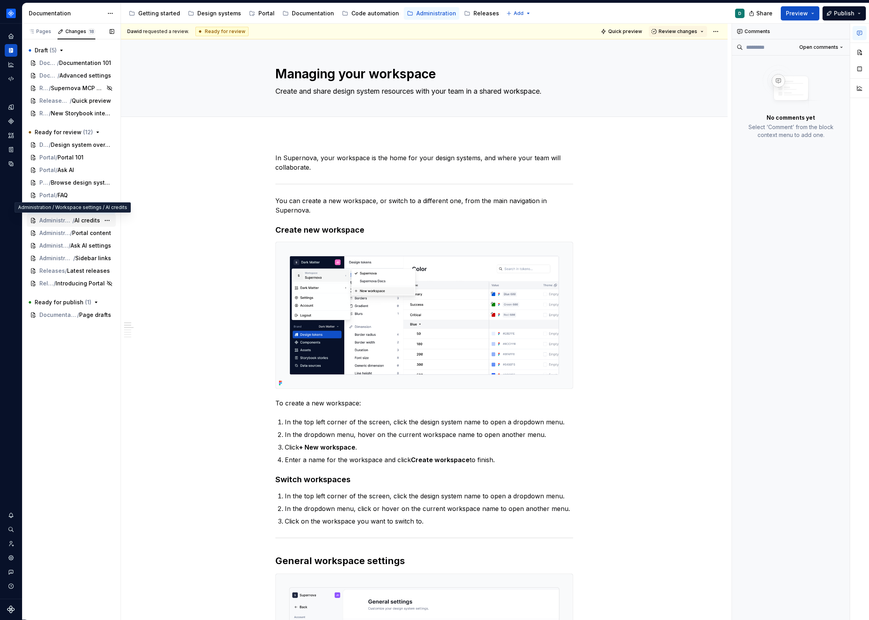
click at [69, 221] on span "Administration / Workspace settings" at bounding box center [55, 221] width 33 height 8
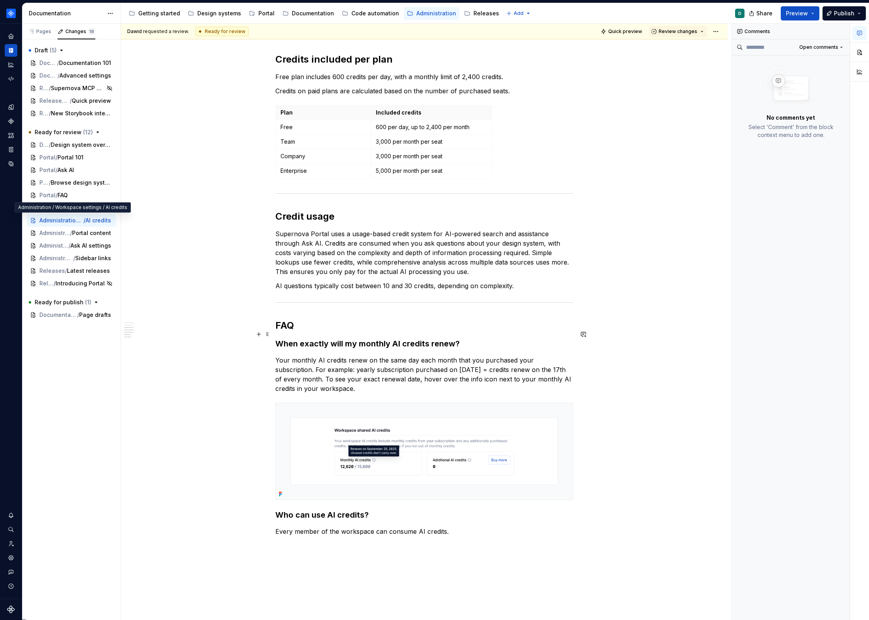
scroll to position [537, 0]
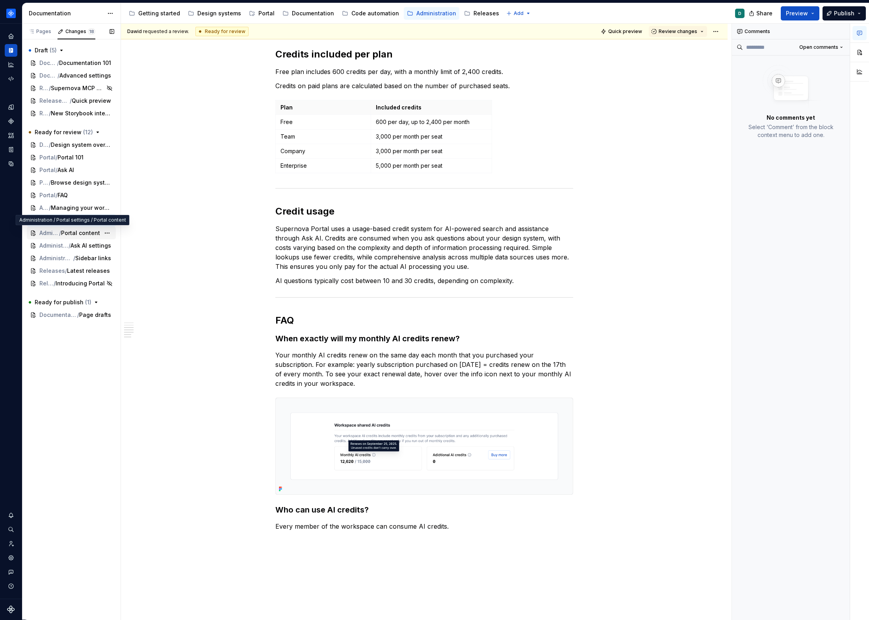
click at [52, 230] on span "Administration / Portal settings" at bounding box center [49, 233] width 20 height 8
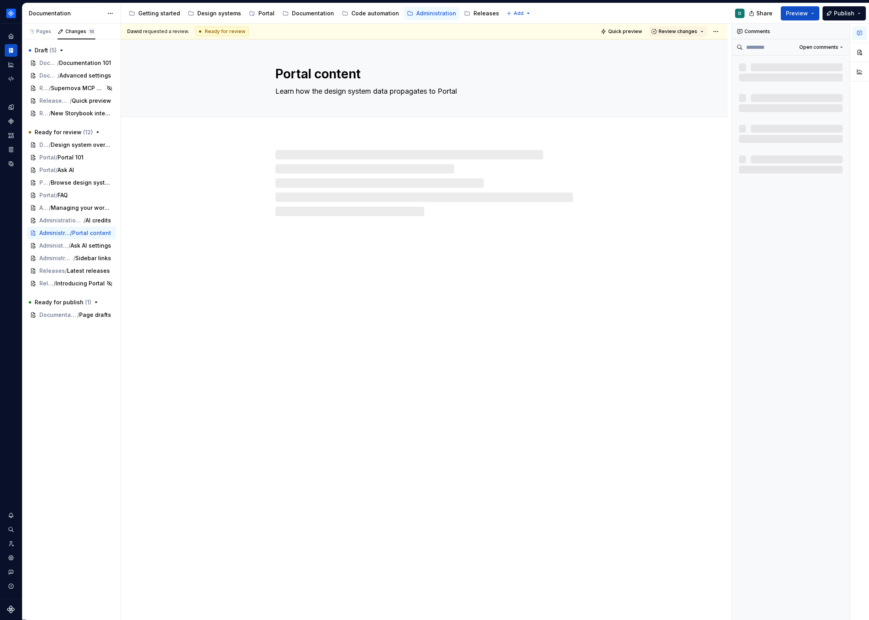
type textarea "*"
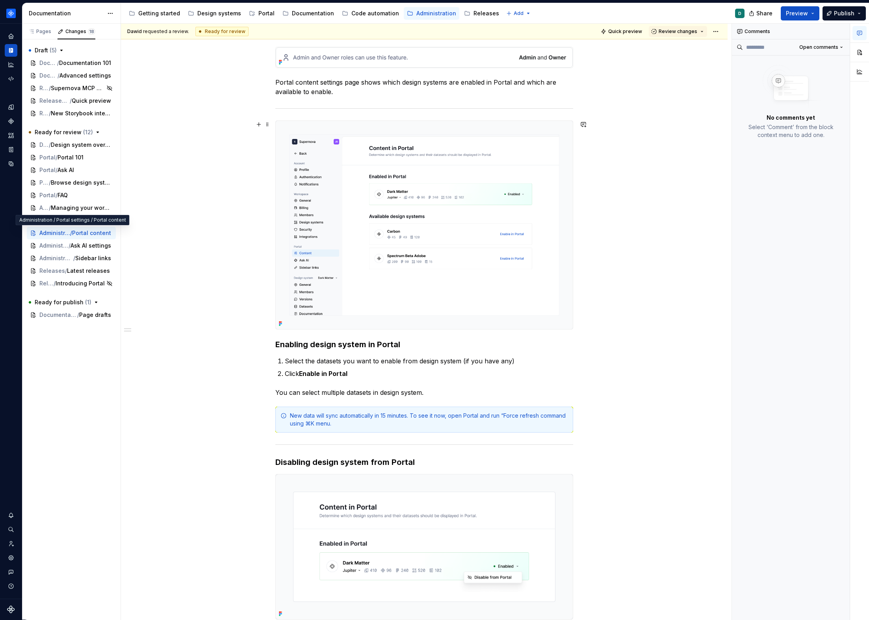
scroll to position [333, 0]
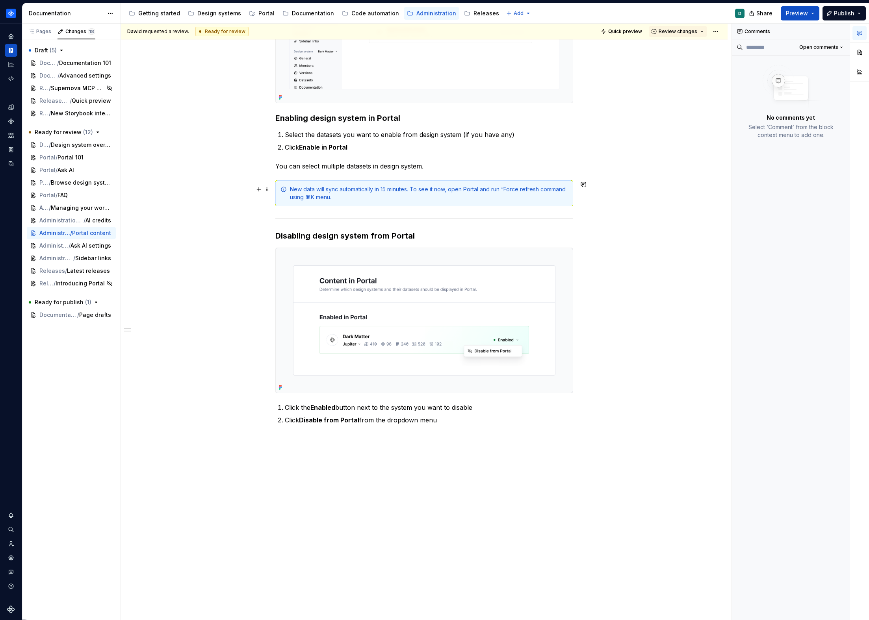
click at [381, 196] on div "New data will sync automatically in 15 minutes. To see it now, open Portal and …" at bounding box center [429, 194] width 278 height 16
click at [544, 189] on div "New data will sync automatically in 15 minutes. To see it now, open Portal and …" at bounding box center [429, 194] width 278 height 16
drag, startPoint x: 506, startPoint y: 190, endPoint x: 540, endPoint y: 191, distance: 33.9
click at [540, 191] on div "New data will sync automatically in 15 minutes. To see it now, open Portal and …" at bounding box center [429, 194] width 278 height 16
drag, startPoint x: 543, startPoint y: 189, endPoint x: 523, endPoint y: 190, distance: 19.7
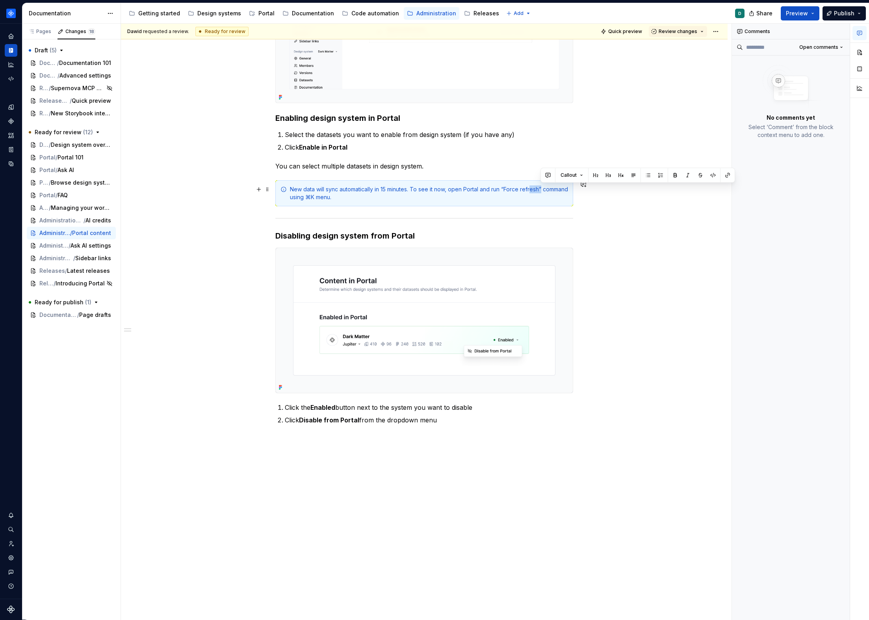
click at [531, 189] on div "New data will sync automatically in 15 minutes. To see it now, open Portal and …" at bounding box center [429, 194] width 278 height 16
click at [507, 189] on div "New data will sync automatically in 15 minutes. To see it now, open Portal and …" at bounding box center [429, 194] width 278 height 16
drag, startPoint x: 503, startPoint y: 190, endPoint x: 538, endPoint y: 191, distance: 34.3
click at [538, 191] on div "New data will sync automatically in 15 minutes. To see it now, open Portal and …" at bounding box center [429, 194] width 278 height 16
click at [518, 197] on div "New data will sync automatically in 15 minutes. To see it now, open Portal and …" at bounding box center [429, 194] width 278 height 16
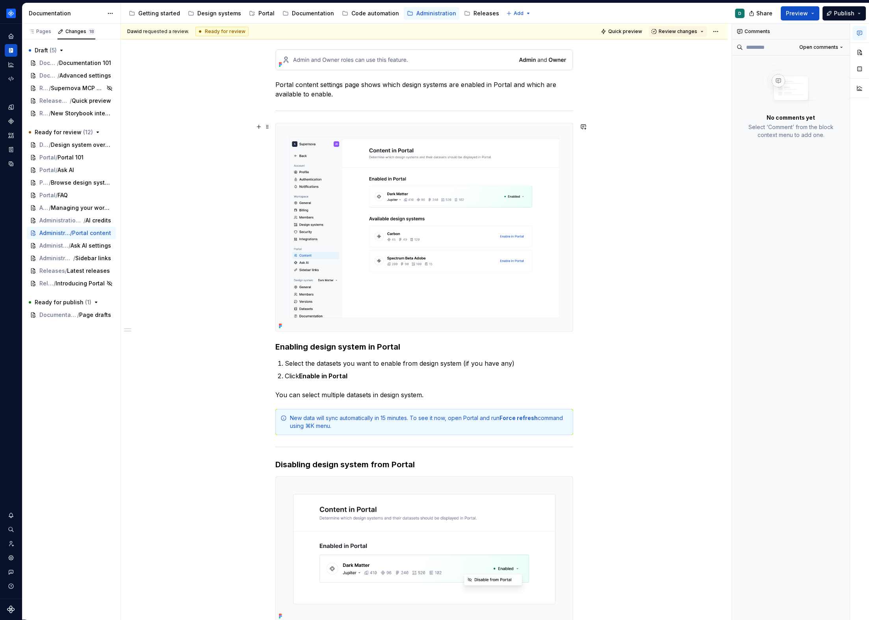
scroll to position [0, 0]
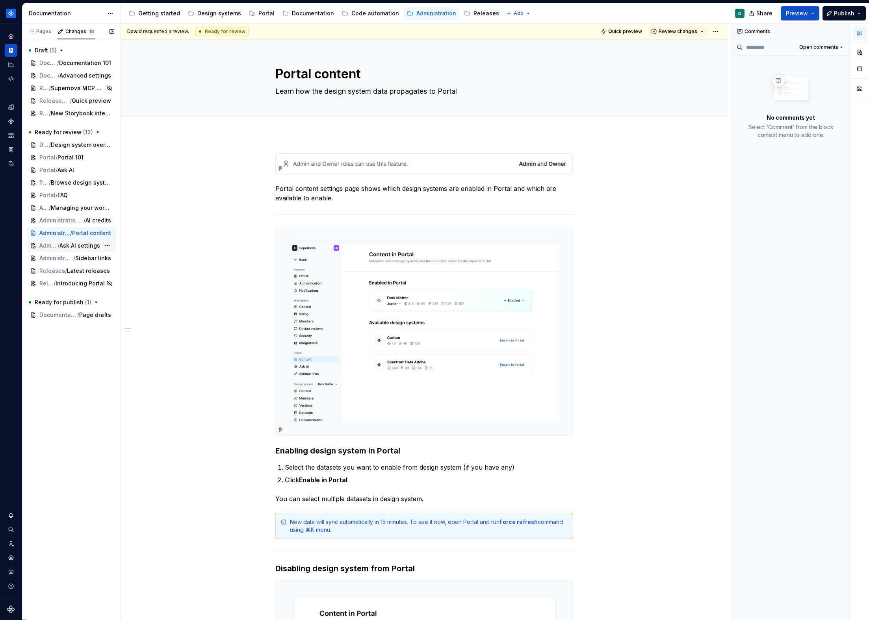
click at [77, 244] on span "Ask AI settings" at bounding box center [79, 246] width 41 height 8
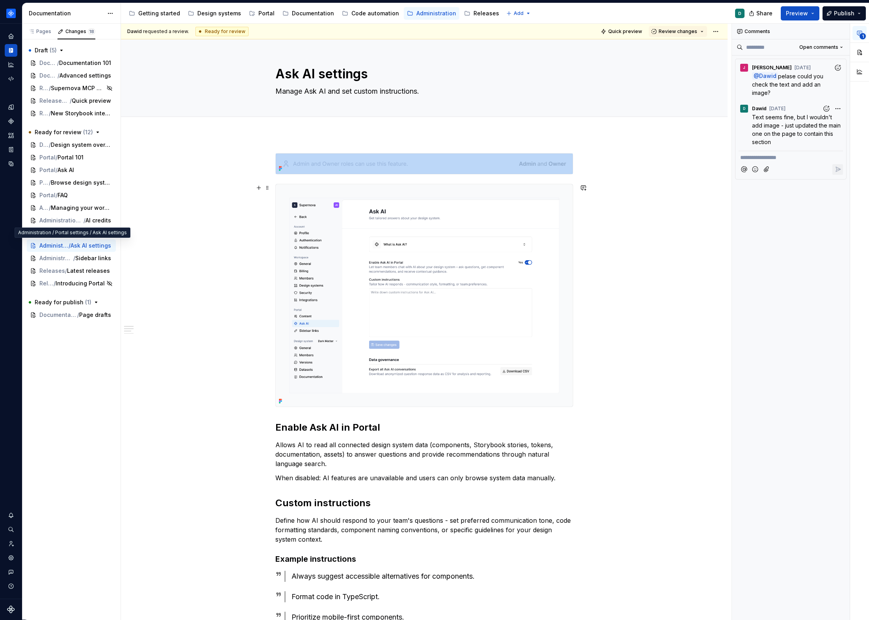
click at [382, 306] on img at bounding box center [424, 295] width 297 height 223
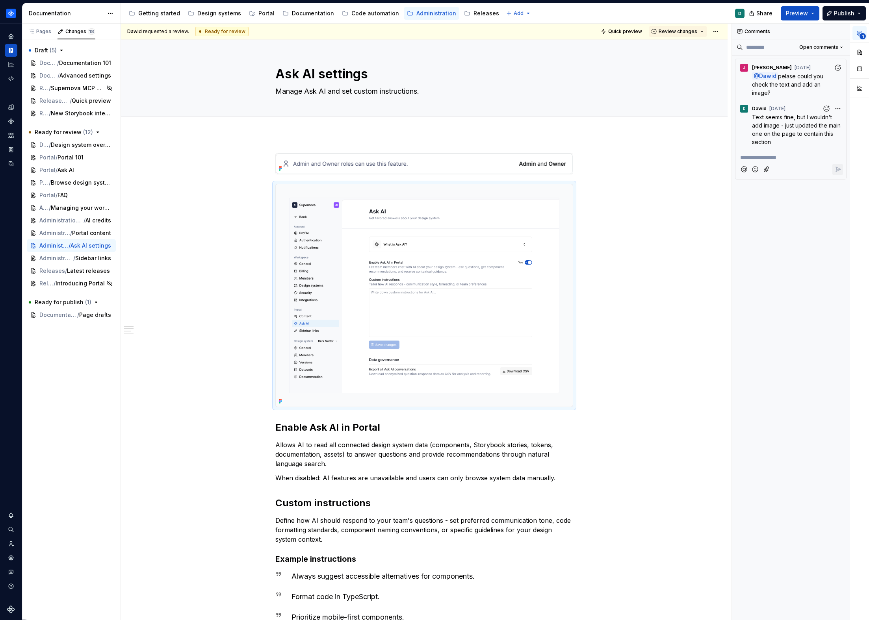
click at [786, 121] on p "Text seems fine, but I wouldn't add image - just updated the main one on the pa…" at bounding box center [797, 129] width 91 height 33
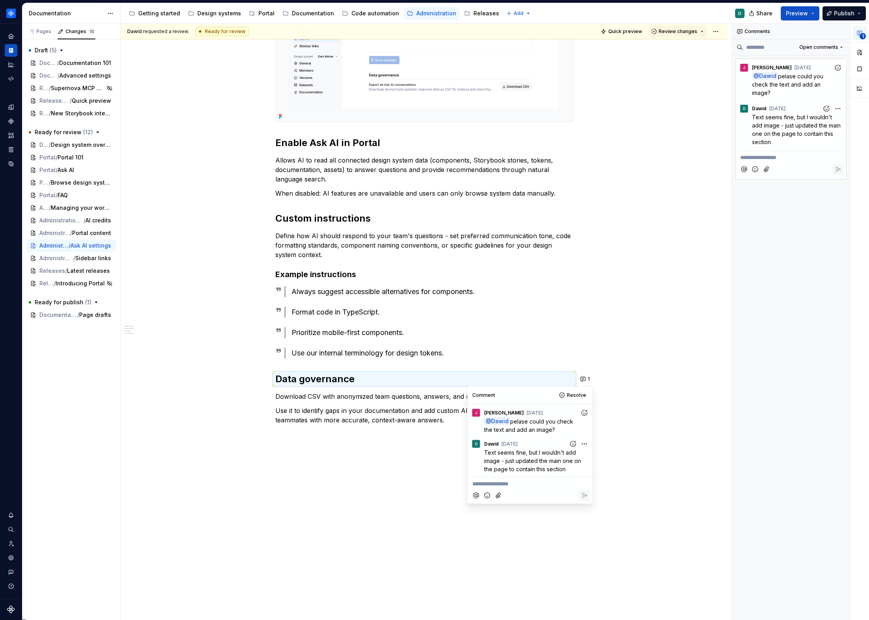
scroll to position [285, 0]
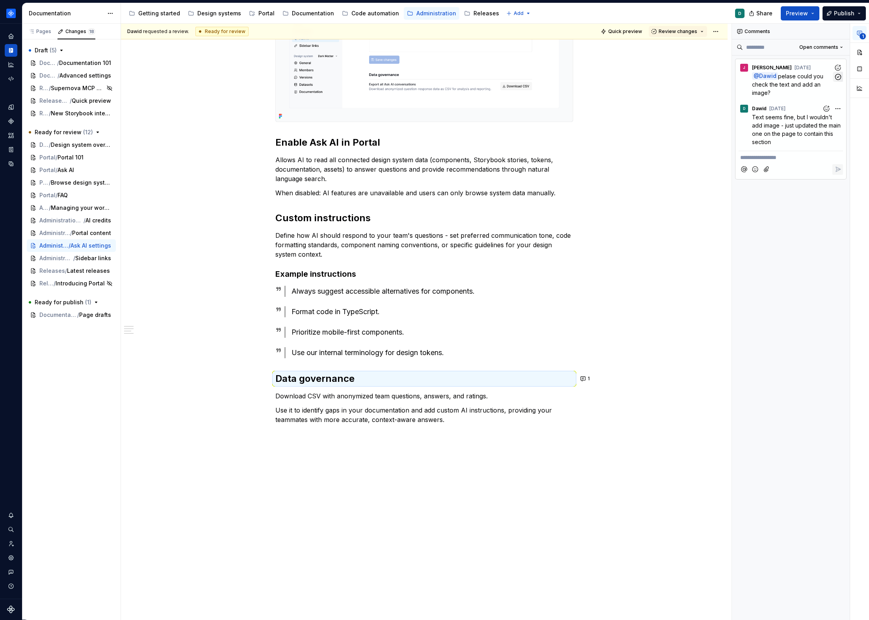
click at [840, 78] on icon "button" at bounding box center [837, 76] width 7 height 7
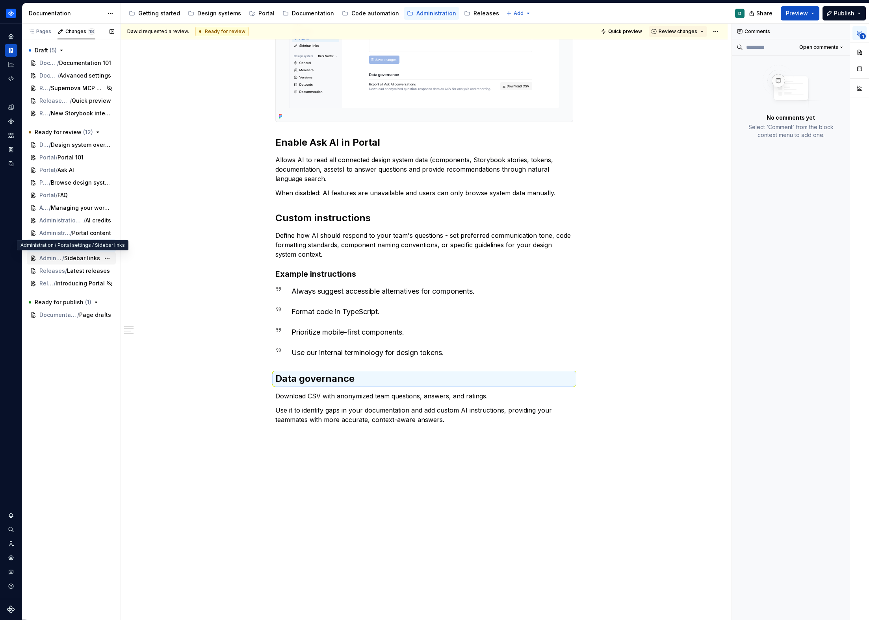
click at [72, 258] on span "Sidebar links" at bounding box center [82, 258] width 36 height 8
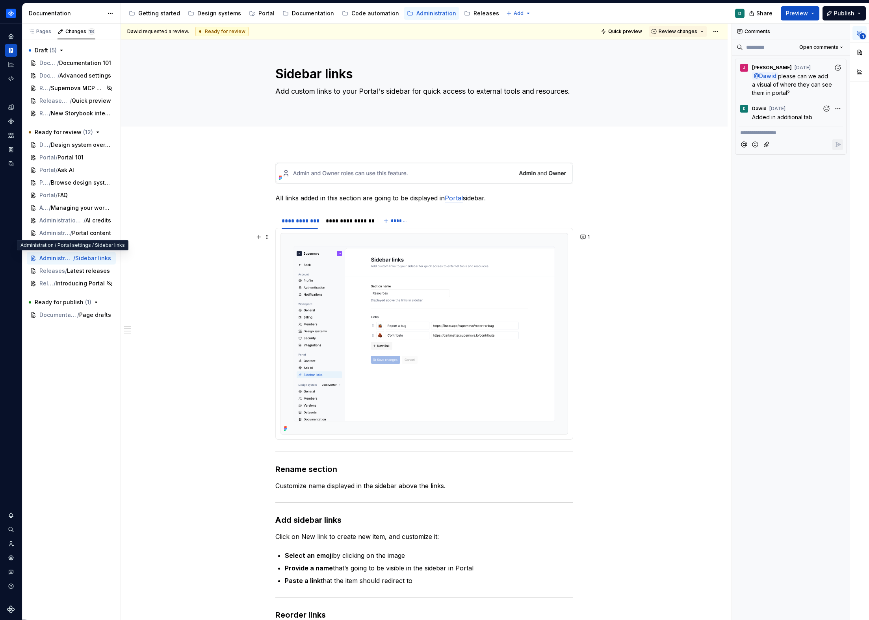
click at [438, 313] on img at bounding box center [424, 334] width 287 height 201
click at [337, 219] on div "**********" at bounding box center [348, 221] width 44 height 8
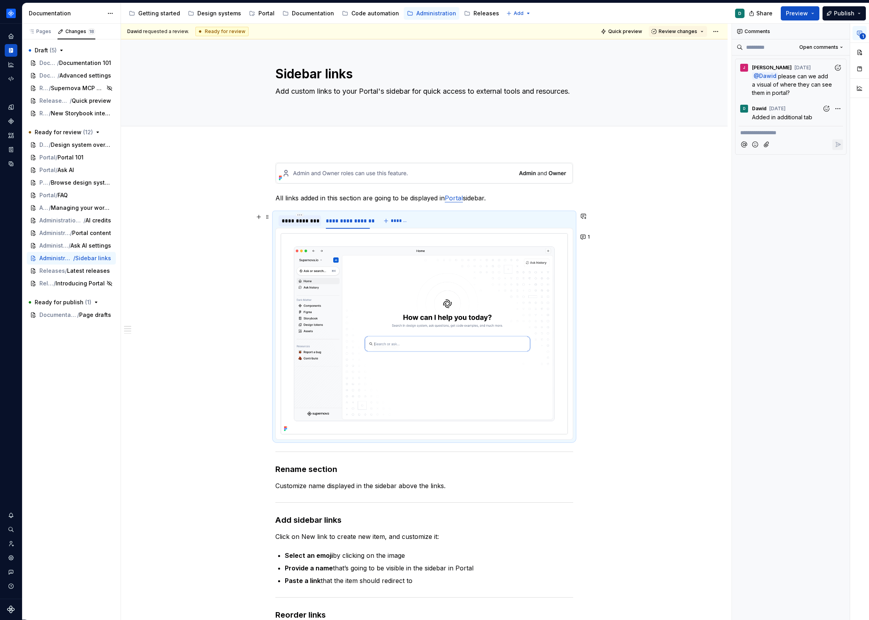
click at [311, 220] on div "**********" at bounding box center [300, 221] width 36 height 8
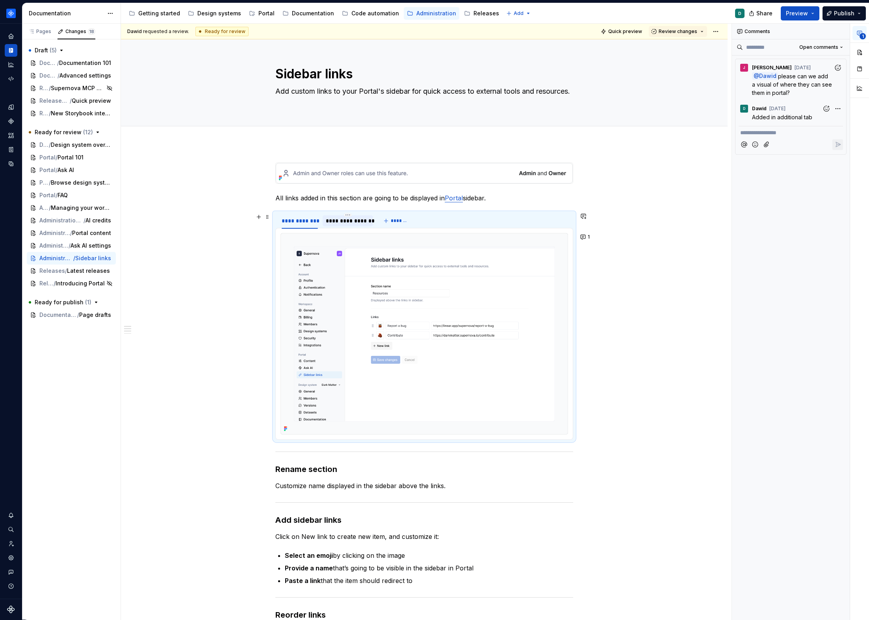
click at [341, 221] on div "**********" at bounding box center [348, 221] width 44 height 8
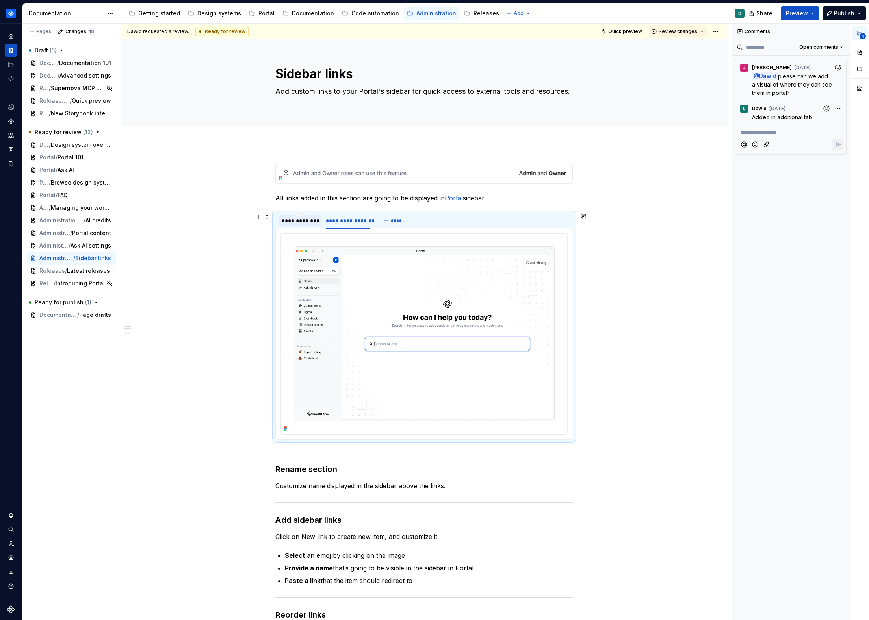
click at [303, 223] on div "**********" at bounding box center [300, 221] width 36 height 8
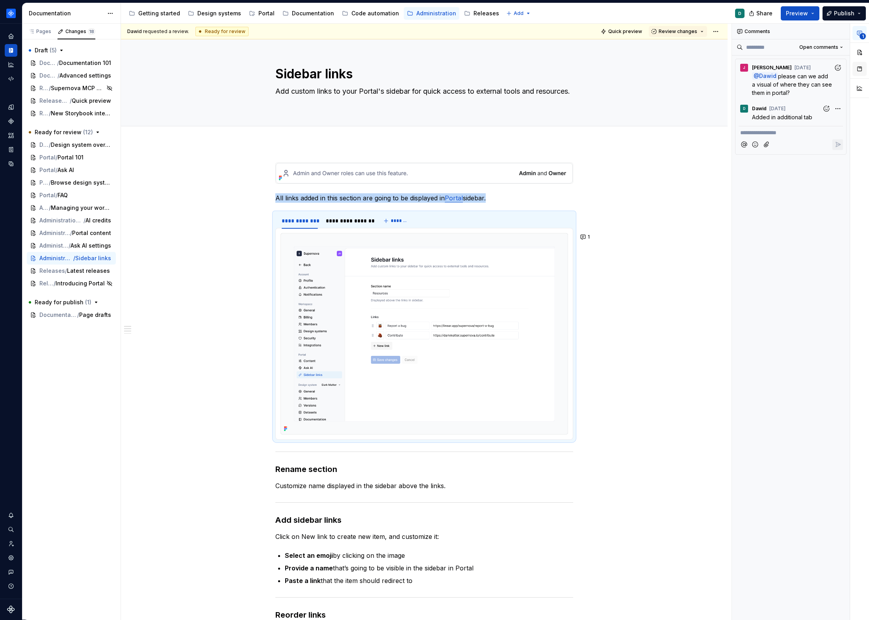
click at [860, 67] on button "button" at bounding box center [860, 69] width 14 height 14
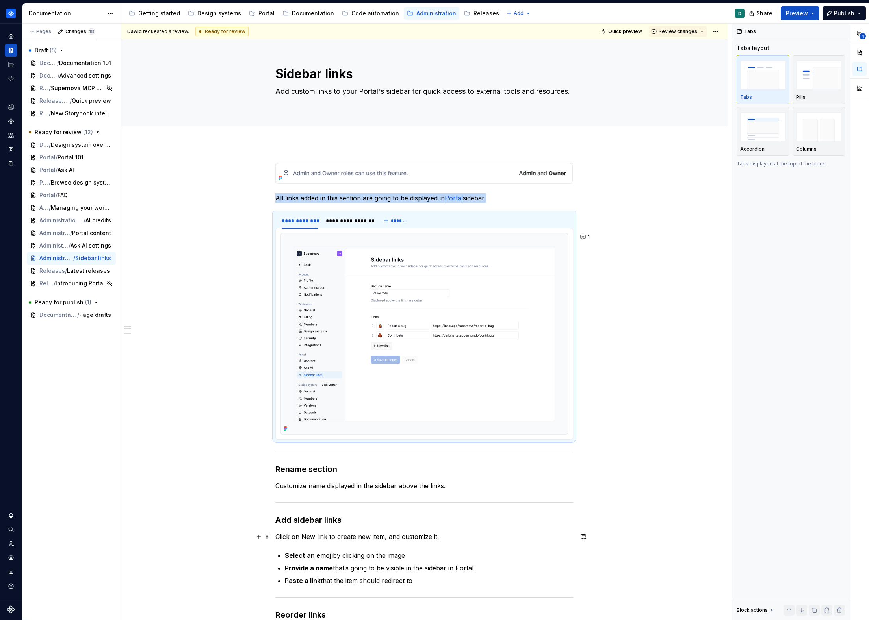
scroll to position [263, 0]
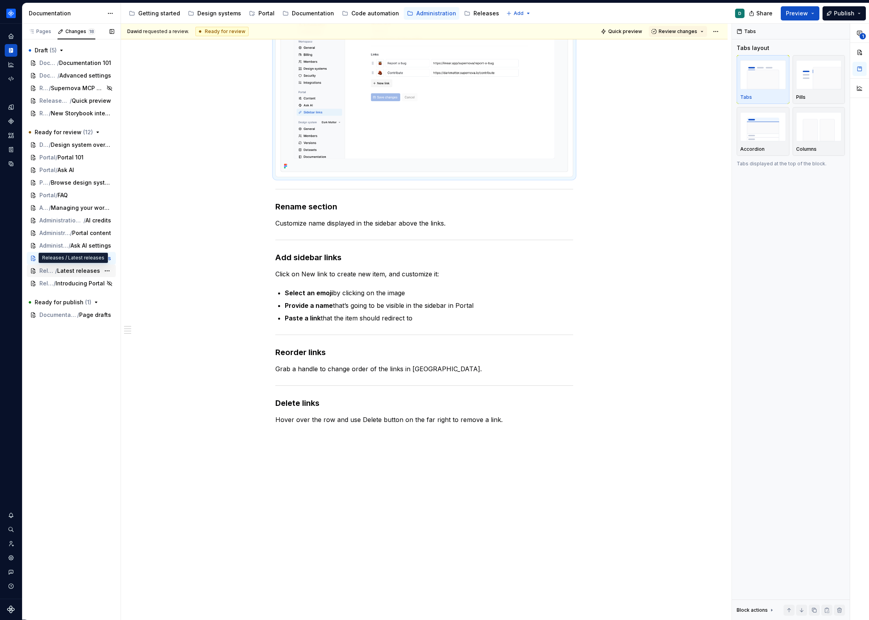
click at [76, 270] on span "Latest releases" at bounding box center [78, 271] width 43 height 8
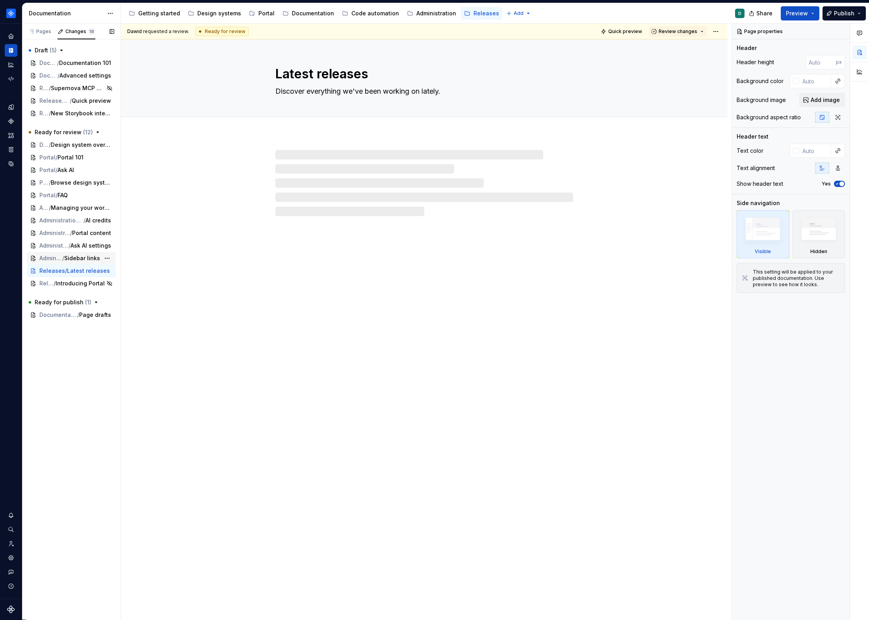
click at [72, 259] on span "Sidebar links" at bounding box center [82, 258] width 36 height 8
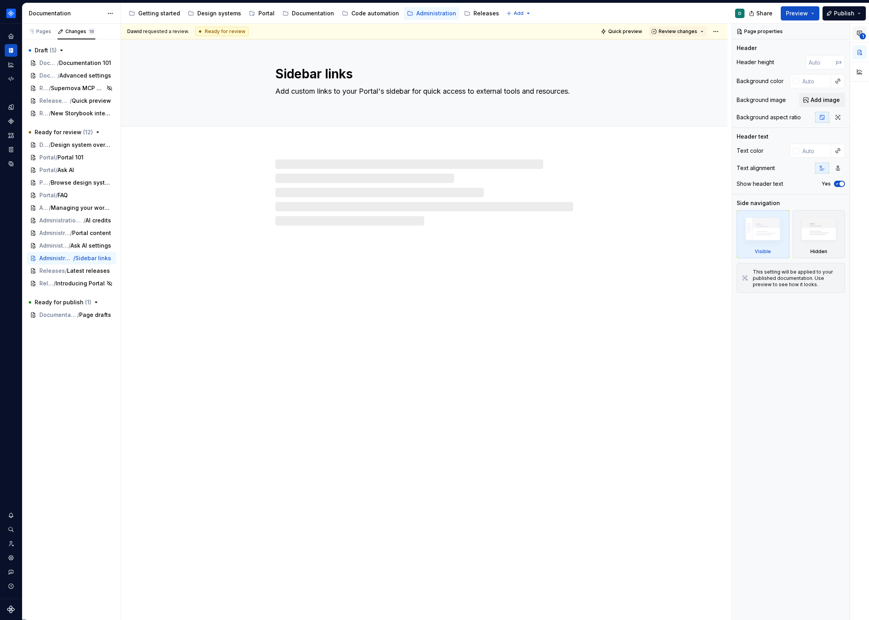
click at [854, 35] on button "1" at bounding box center [860, 33] width 14 height 14
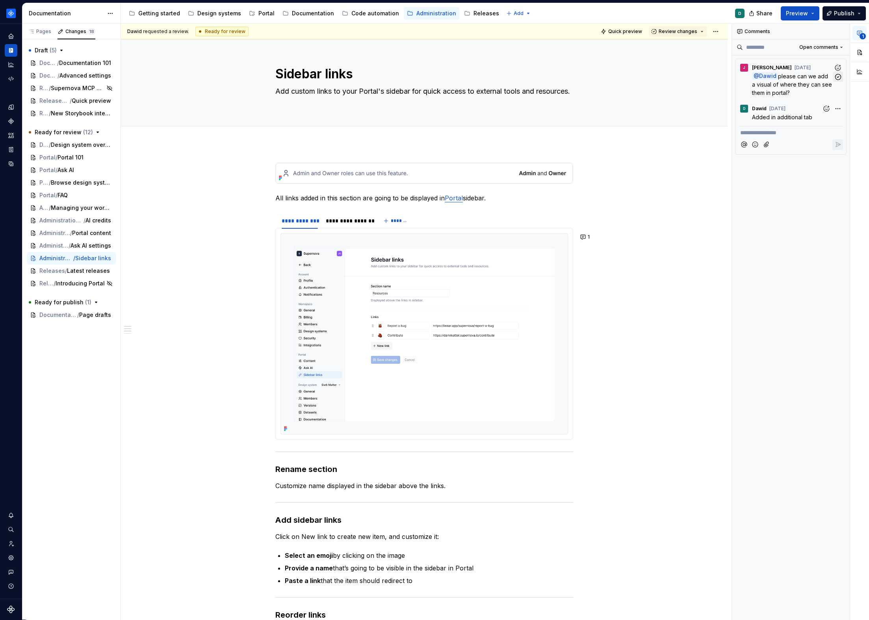
click at [838, 77] on icon "button" at bounding box center [838, 77] width 6 height 6
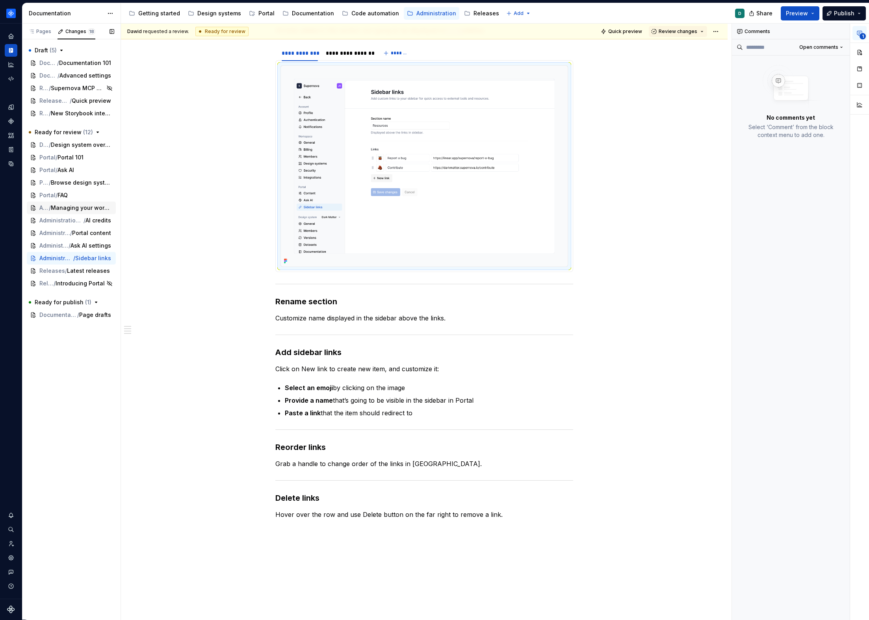
scroll to position [170, 0]
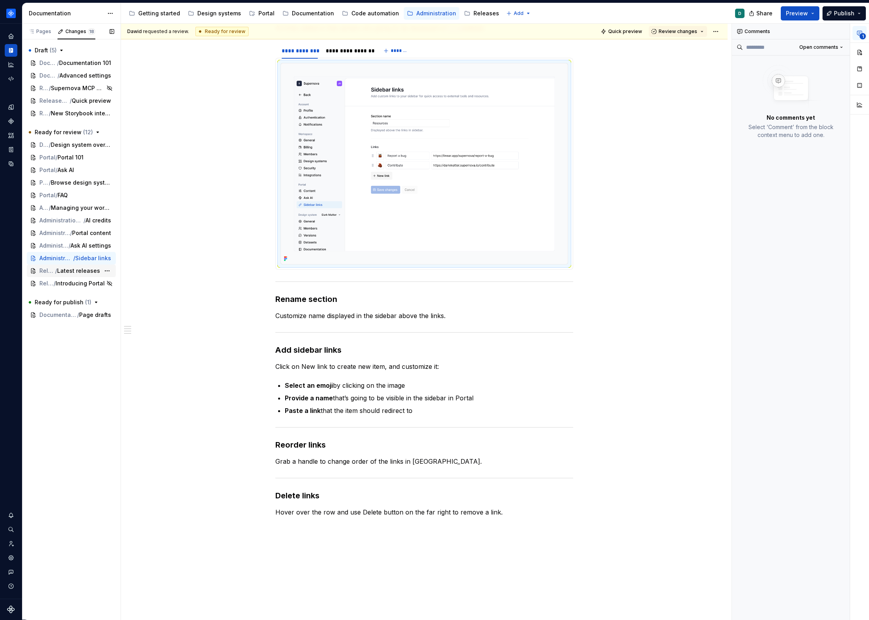
click at [69, 269] on span "Latest releases" at bounding box center [78, 271] width 43 height 8
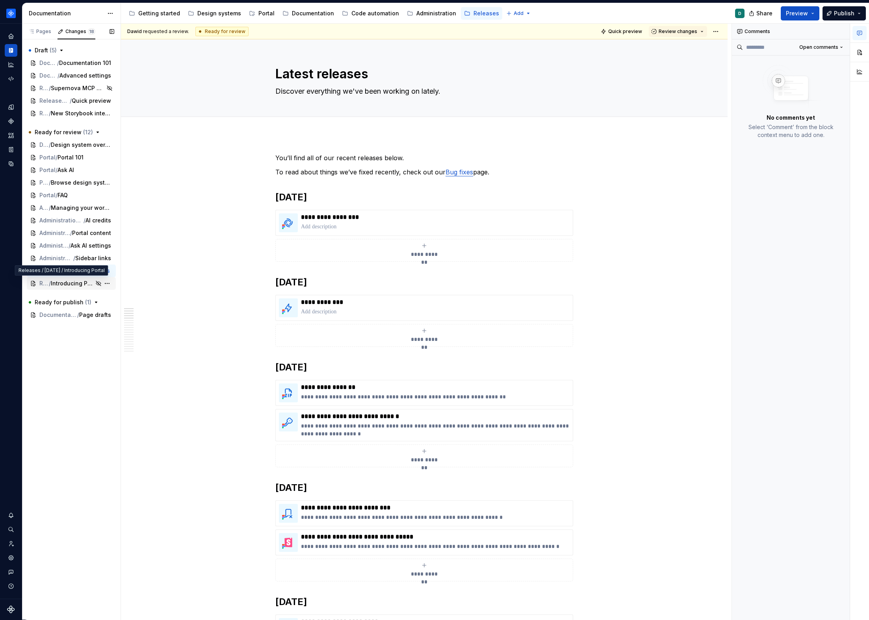
click at [72, 281] on span "Introducing Portal" at bounding box center [72, 284] width 43 height 8
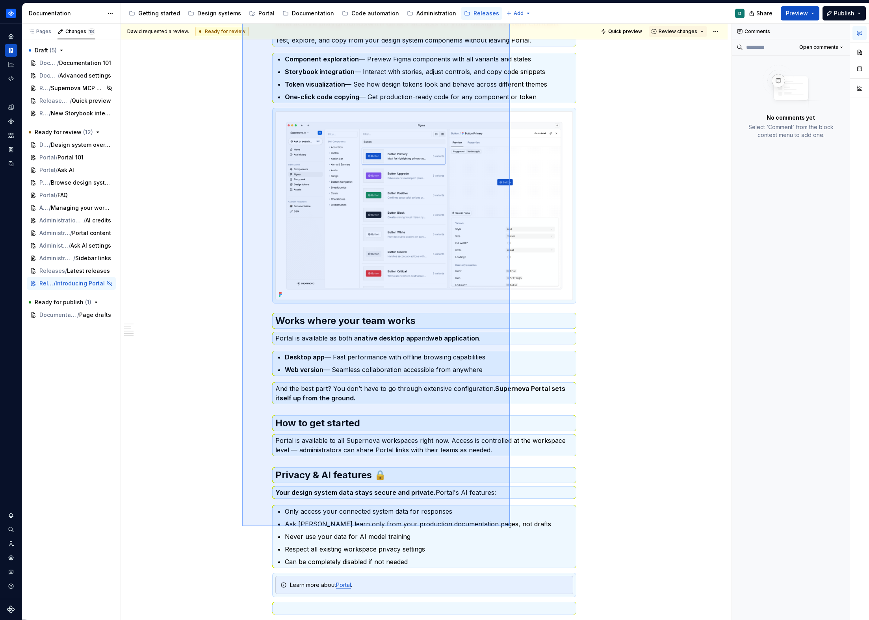
scroll to position [1163, 0]
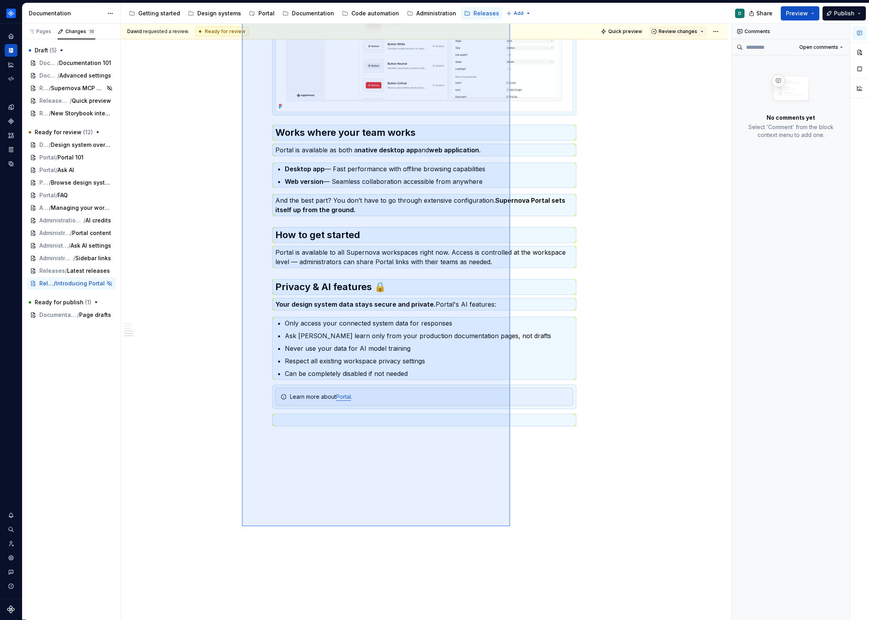
drag, startPoint x: 242, startPoint y: 154, endPoint x: 510, endPoint y: 527, distance: 458.9
click at [510, 527] on div "**********" at bounding box center [426, 322] width 611 height 597
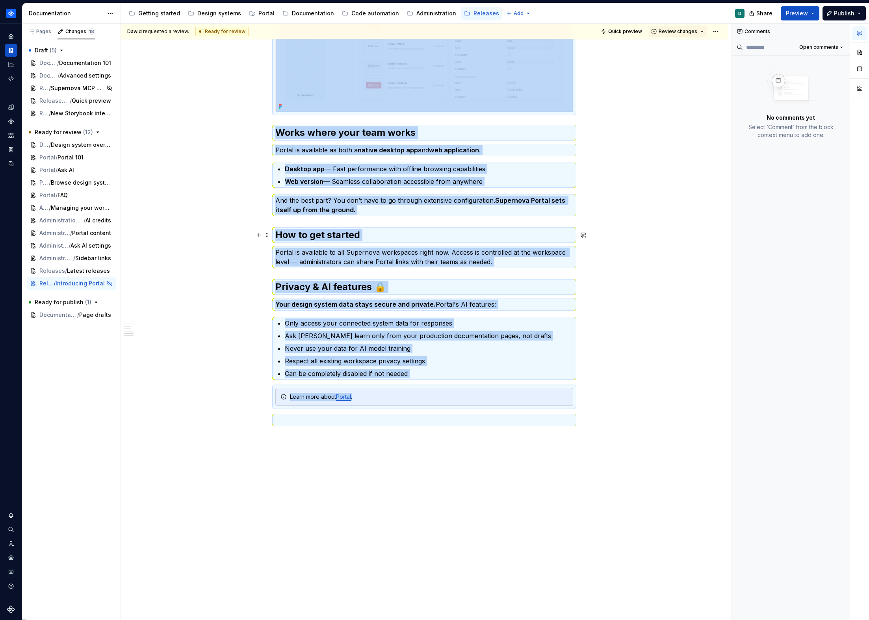
scroll to position [627, 0]
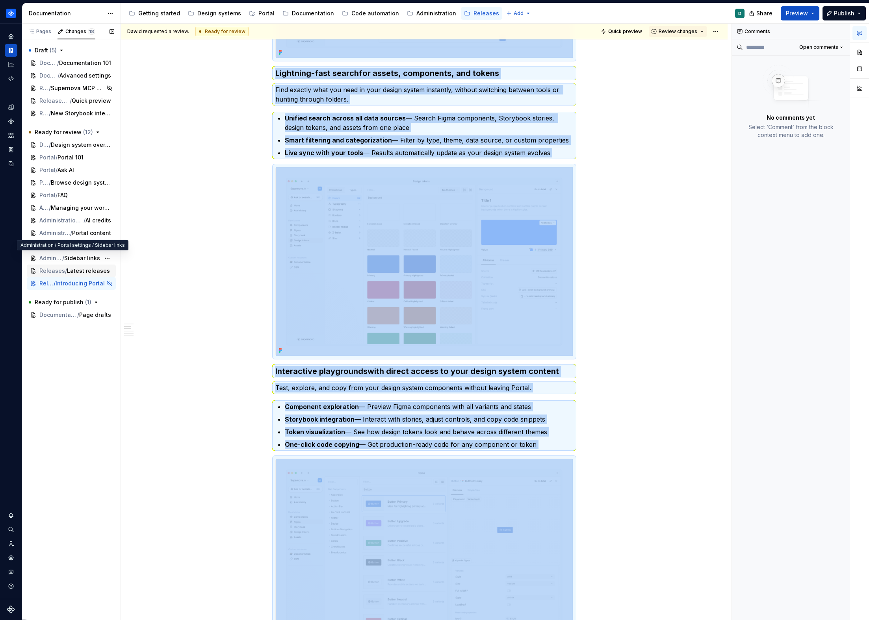
type textarea "*"
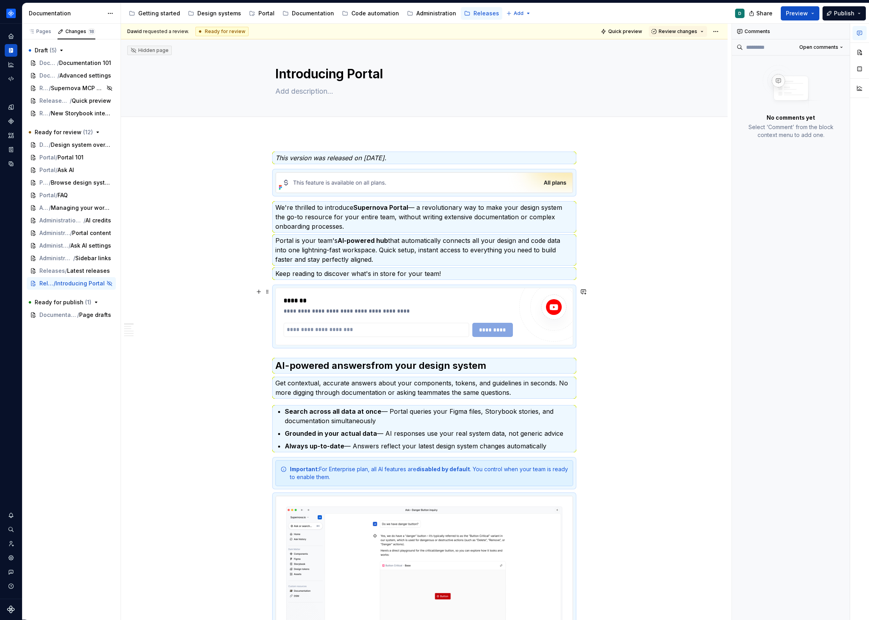
click at [379, 303] on div "*******" at bounding box center [398, 300] width 229 height 9
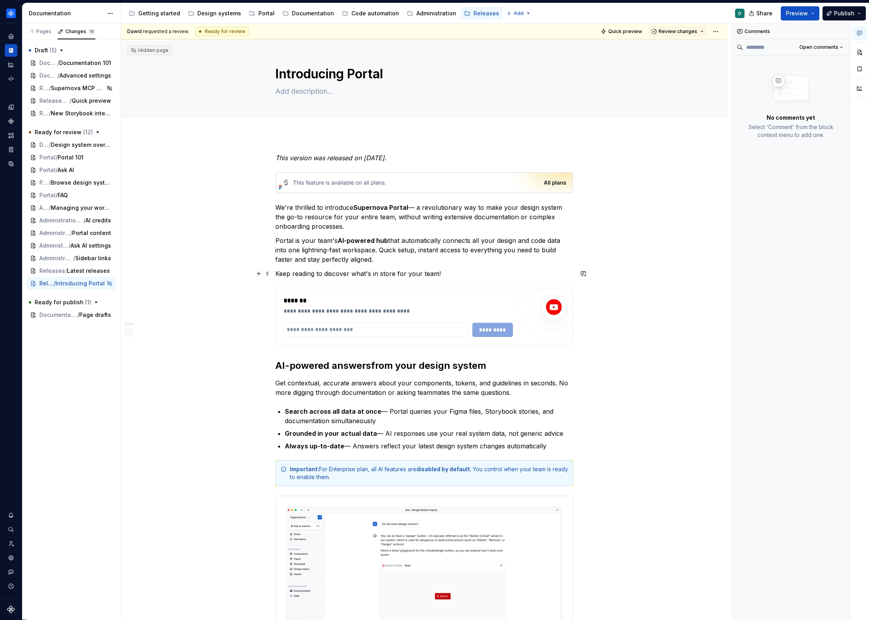
click at [485, 274] on p "Keep reading to discover what's in store for your team!" at bounding box center [424, 273] width 298 height 9
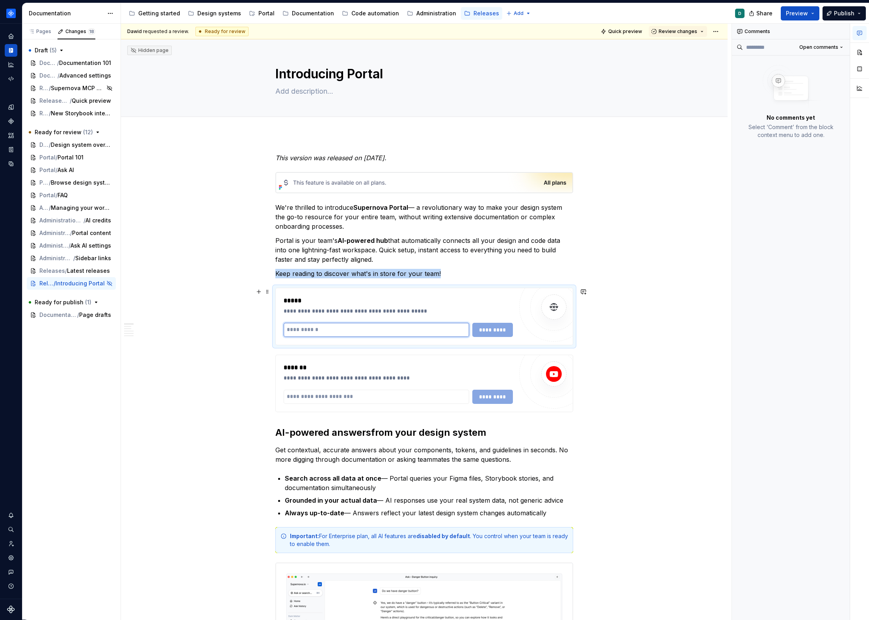
click at [392, 328] on input "text" at bounding box center [377, 330] width 186 height 14
paste input "**********"
type input "**********"
click at [479, 329] on span "*********" at bounding box center [492, 330] width 30 height 8
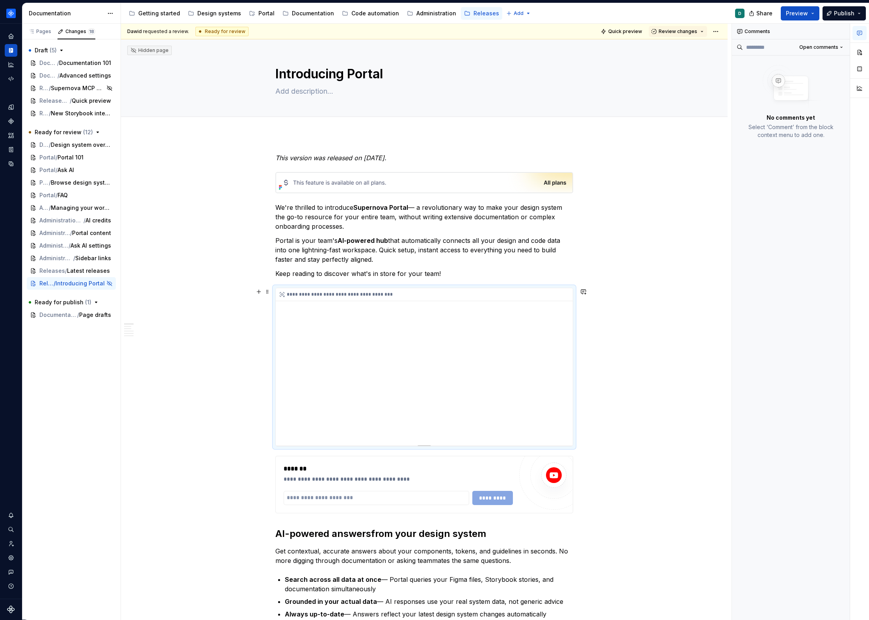
click at [293, 429] on div "**********" at bounding box center [424, 367] width 297 height 158
click at [442, 275] on p "Keep reading to discover what's in store for your team!" at bounding box center [424, 273] width 298 height 9
click at [622, 35] on button "Quick preview" at bounding box center [621, 31] width 47 height 11
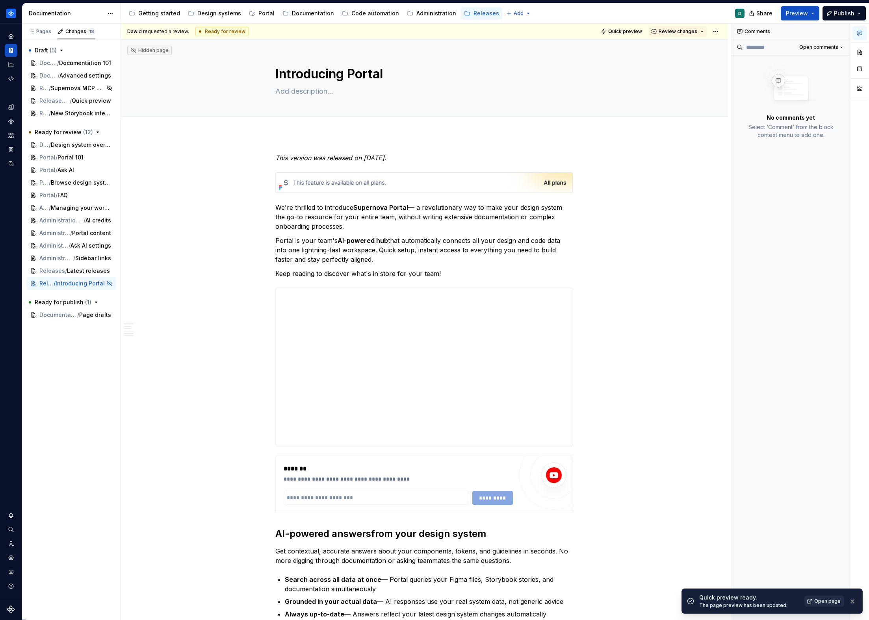
click at [830, 600] on span "Open page" at bounding box center [827, 601] width 26 height 6
click at [433, 472] on div "*******" at bounding box center [398, 468] width 229 height 9
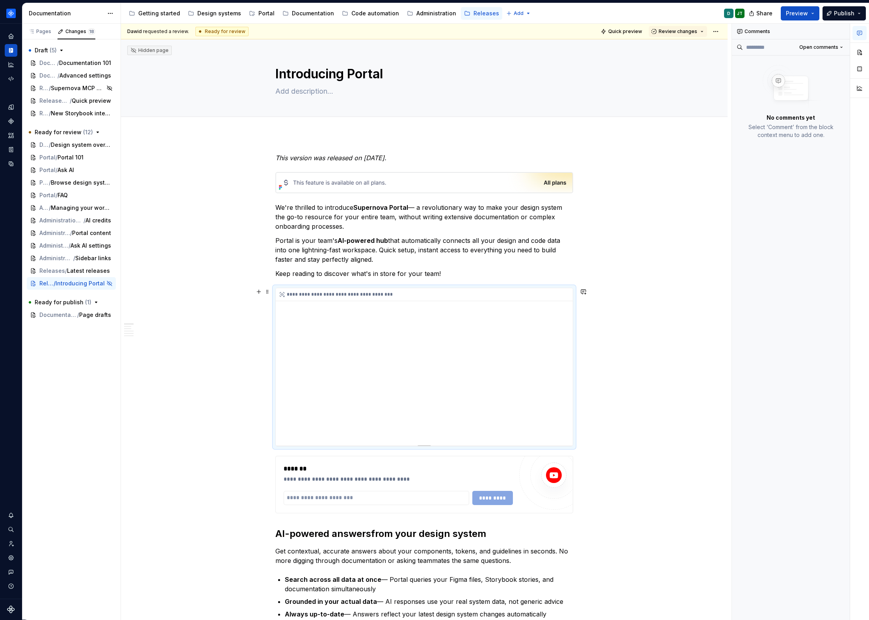
click at [450, 338] on div "**********" at bounding box center [424, 367] width 297 height 158
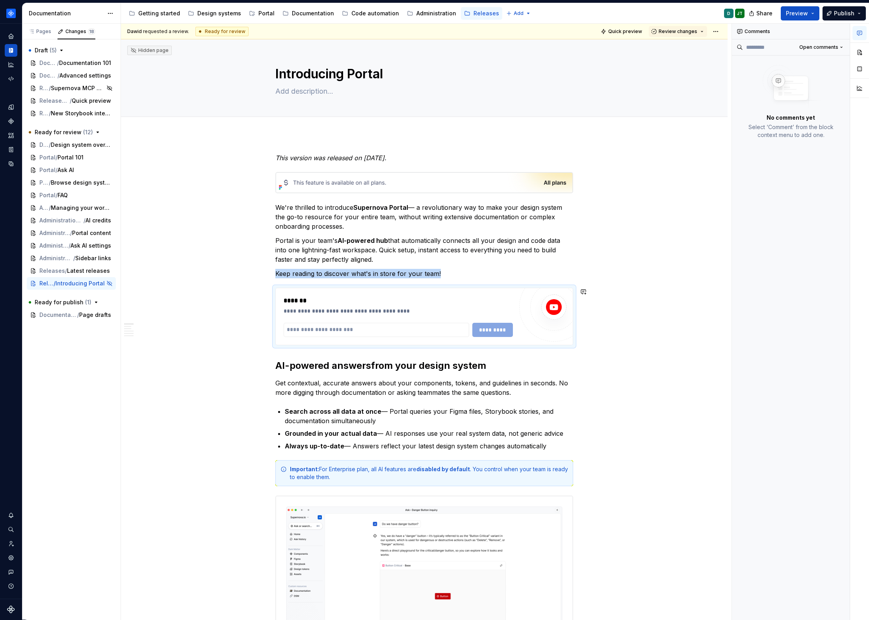
click at [450, 278] on p "Keep reading to discover what's in store for your team!" at bounding box center [424, 273] width 298 height 9
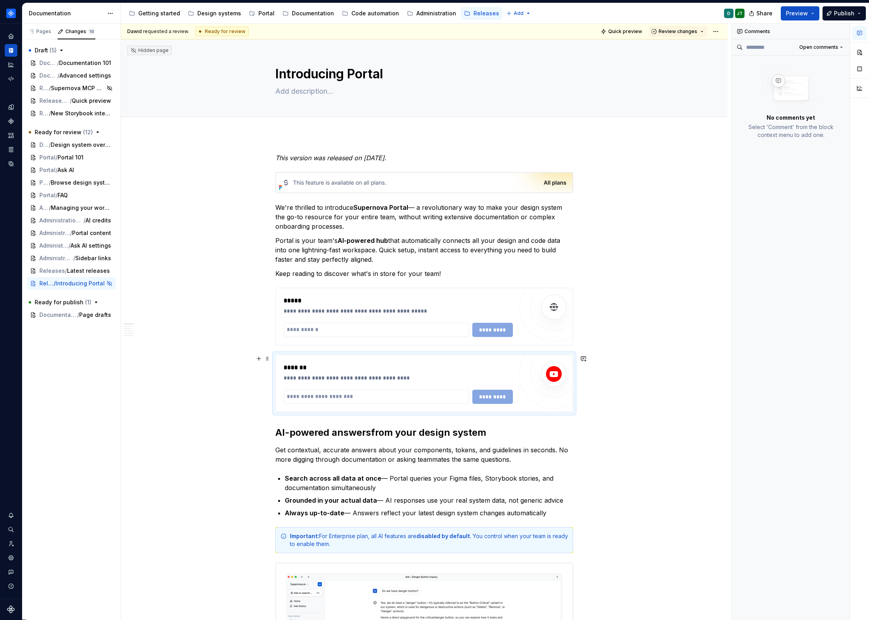
click at [479, 371] on div "*******" at bounding box center [398, 367] width 229 height 9
click at [485, 379] on div "**********" at bounding box center [398, 378] width 229 height 8
click at [511, 403] on div "*********" at bounding box center [398, 397] width 229 height 14
click at [535, 389] on div at bounding box center [553, 374] width 47 height 47
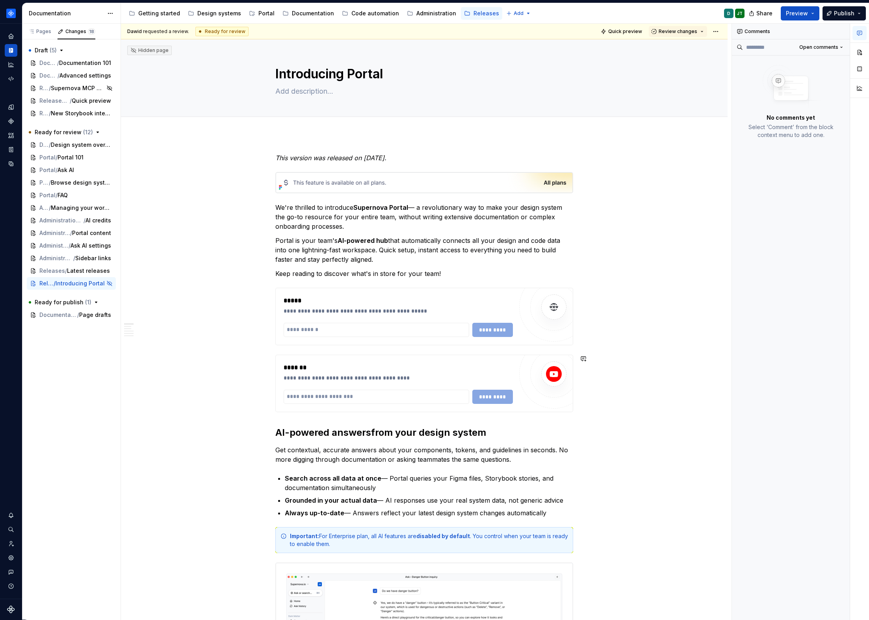
click at [534, 395] on div at bounding box center [553, 374] width 69 height 69
click at [534, 394] on div at bounding box center [553, 374] width 69 height 69
click at [531, 395] on div at bounding box center [553, 374] width 69 height 69
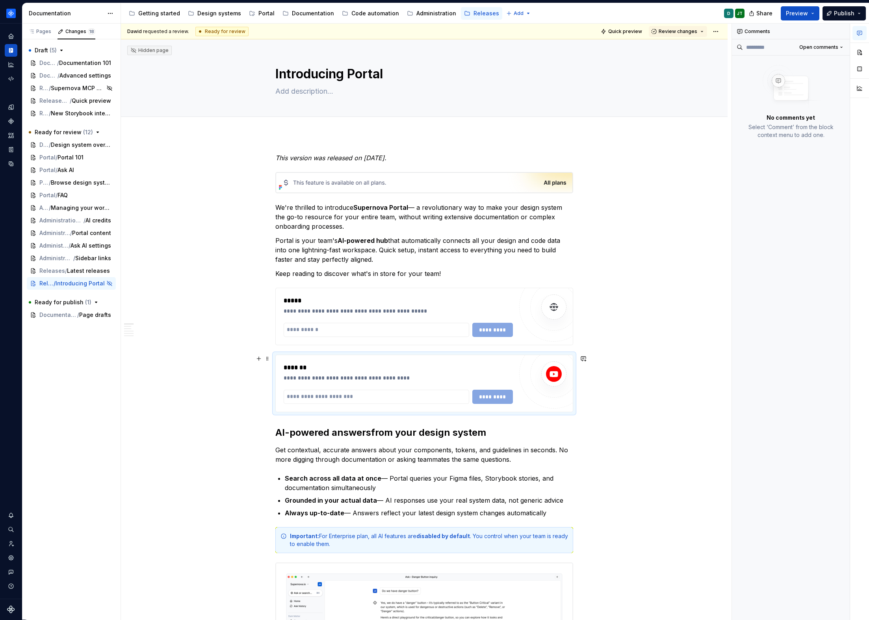
click at [268, 359] on span at bounding box center [267, 358] width 6 height 11
click at [283, 357] on div "**********" at bounding box center [424, 383] width 297 height 57
click at [278, 355] on div "**********" at bounding box center [424, 384] width 298 height 58
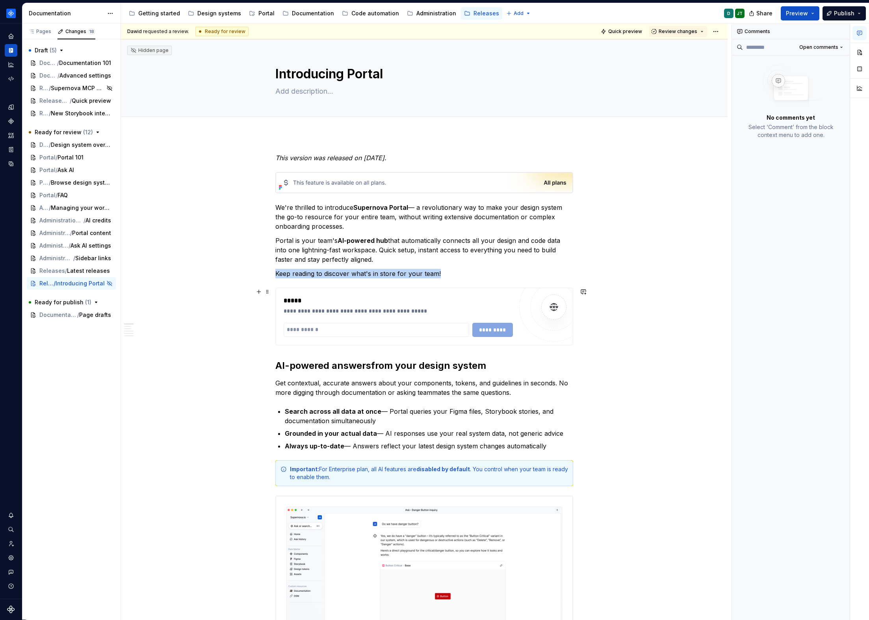
click at [570, 344] on div "**********" at bounding box center [424, 316] width 297 height 57
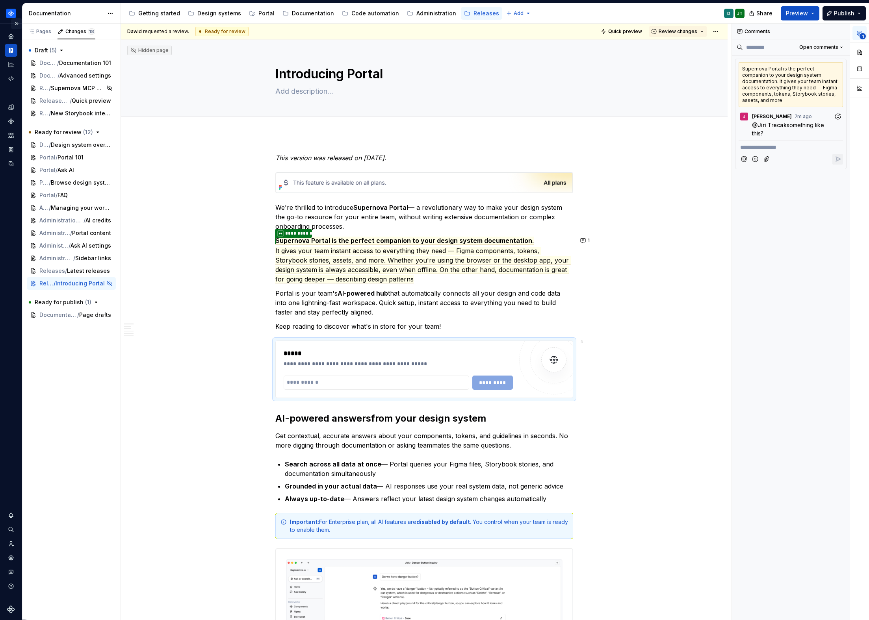
click at [19, 23] on button "Expand sidebar" at bounding box center [16, 23] width 11 height 11
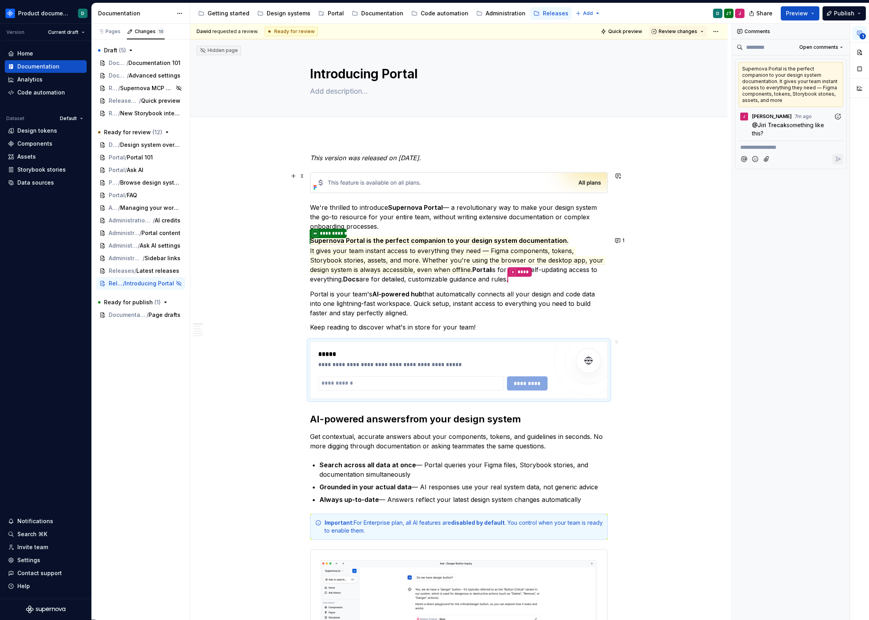
type textarea "*"
